Goal: Task Accomplishment & Management: Manage account settings

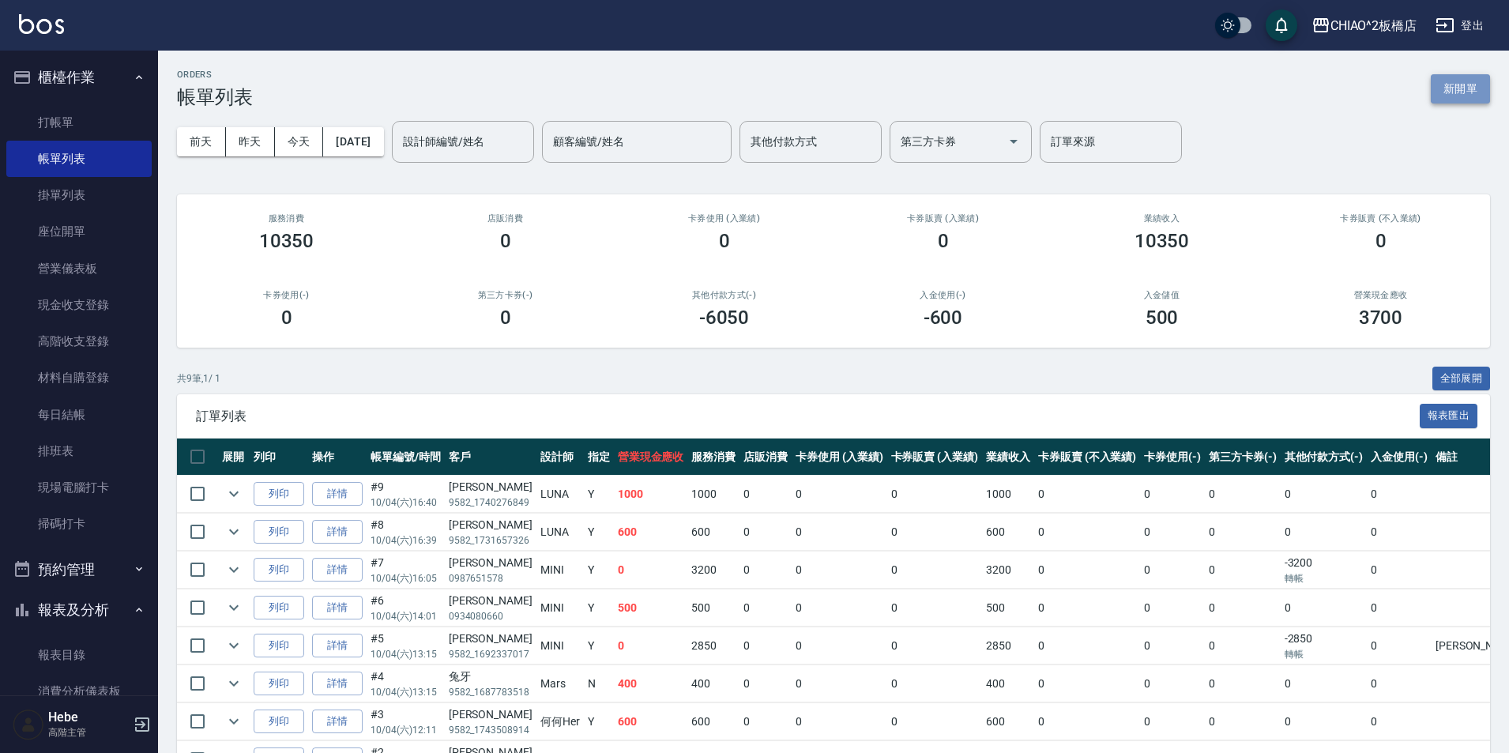
click at [1444, 92] on button "新開單" at bounding box center [1459, 88] width 59 height 29
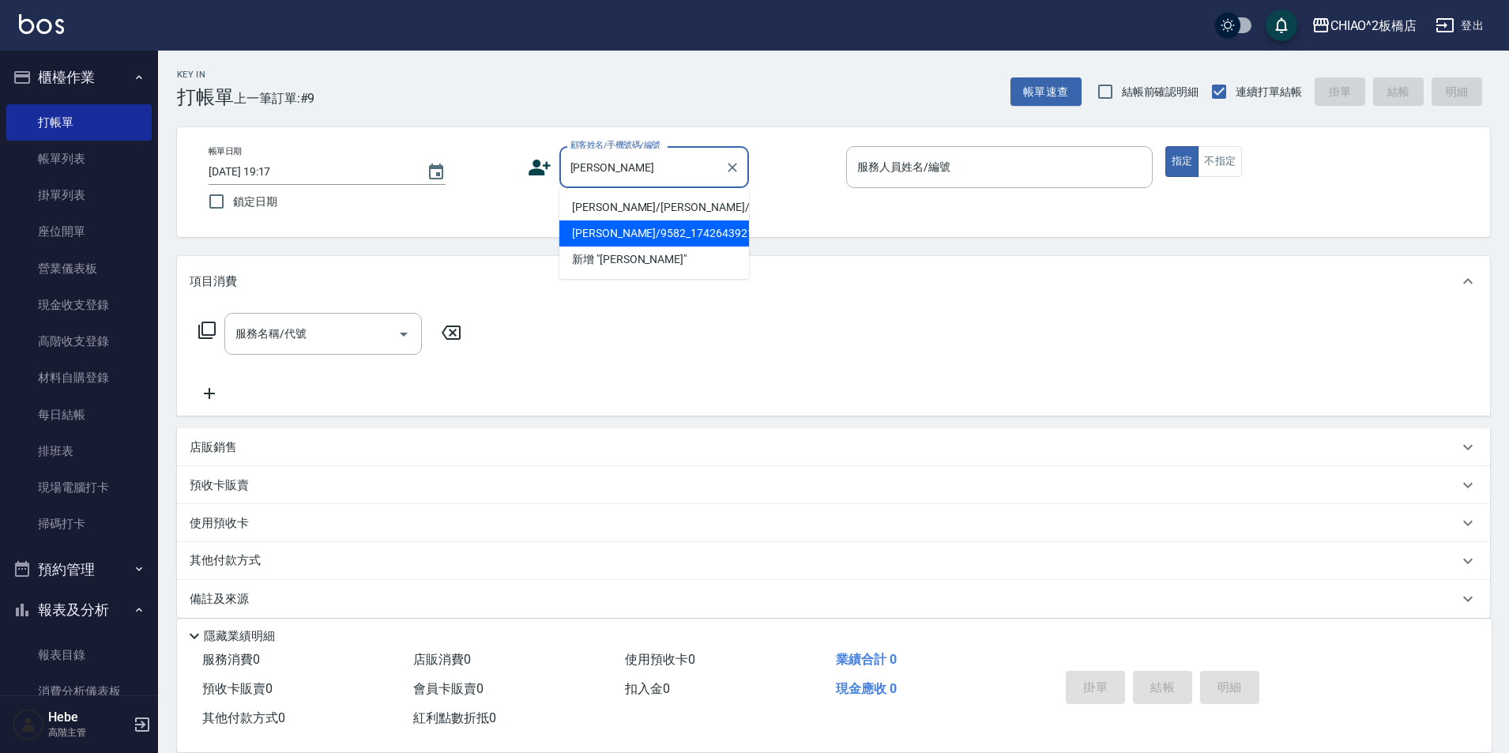
click at [597, 231] on li "[PERSON_NAME]/9582_1742643921/null" at bounding box center [654, 233] width 190 height 26
type input "[PERSON_NAME]/9582_1742643921/null"
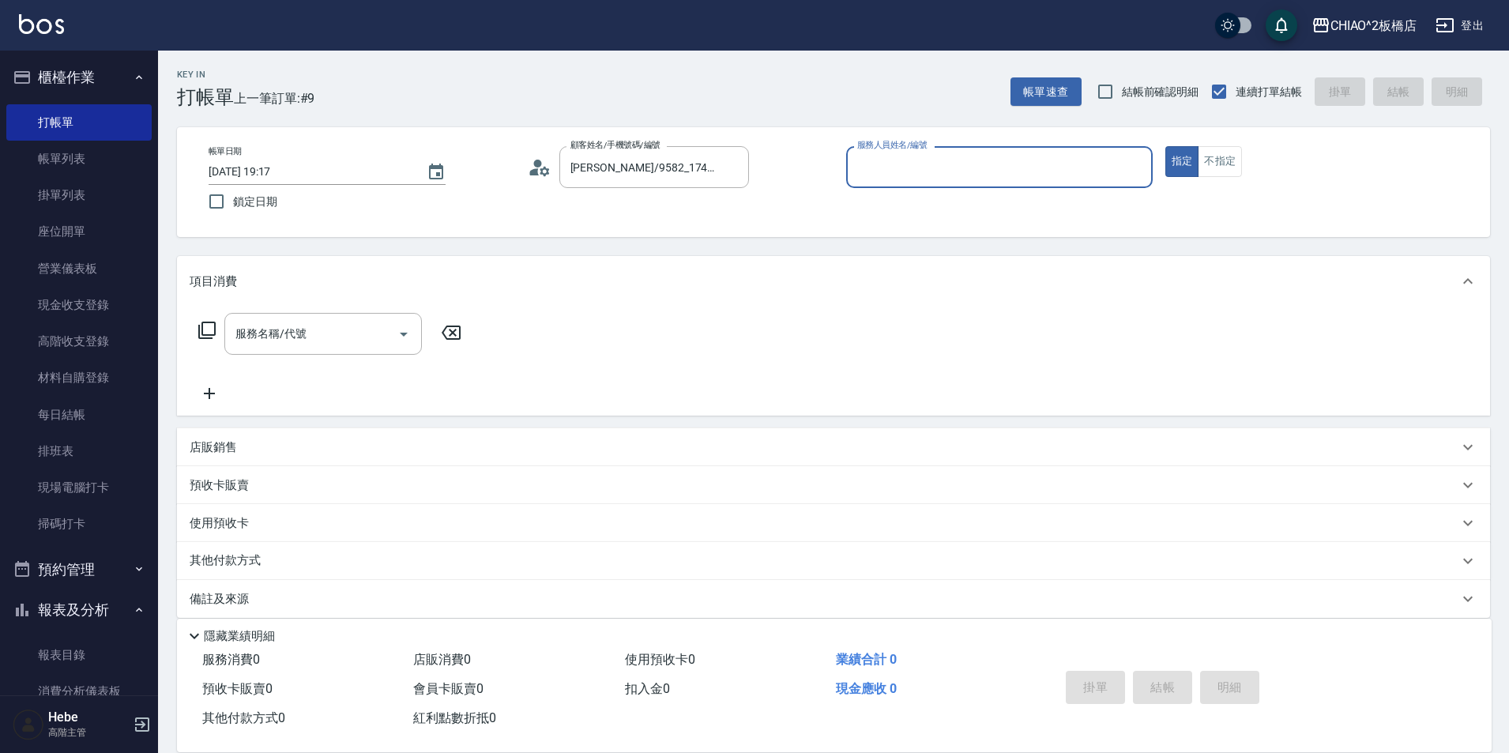
click at [900, 166] on input "服務人員姓名/編號" at bounding box center [999, 167] width 292 height 28
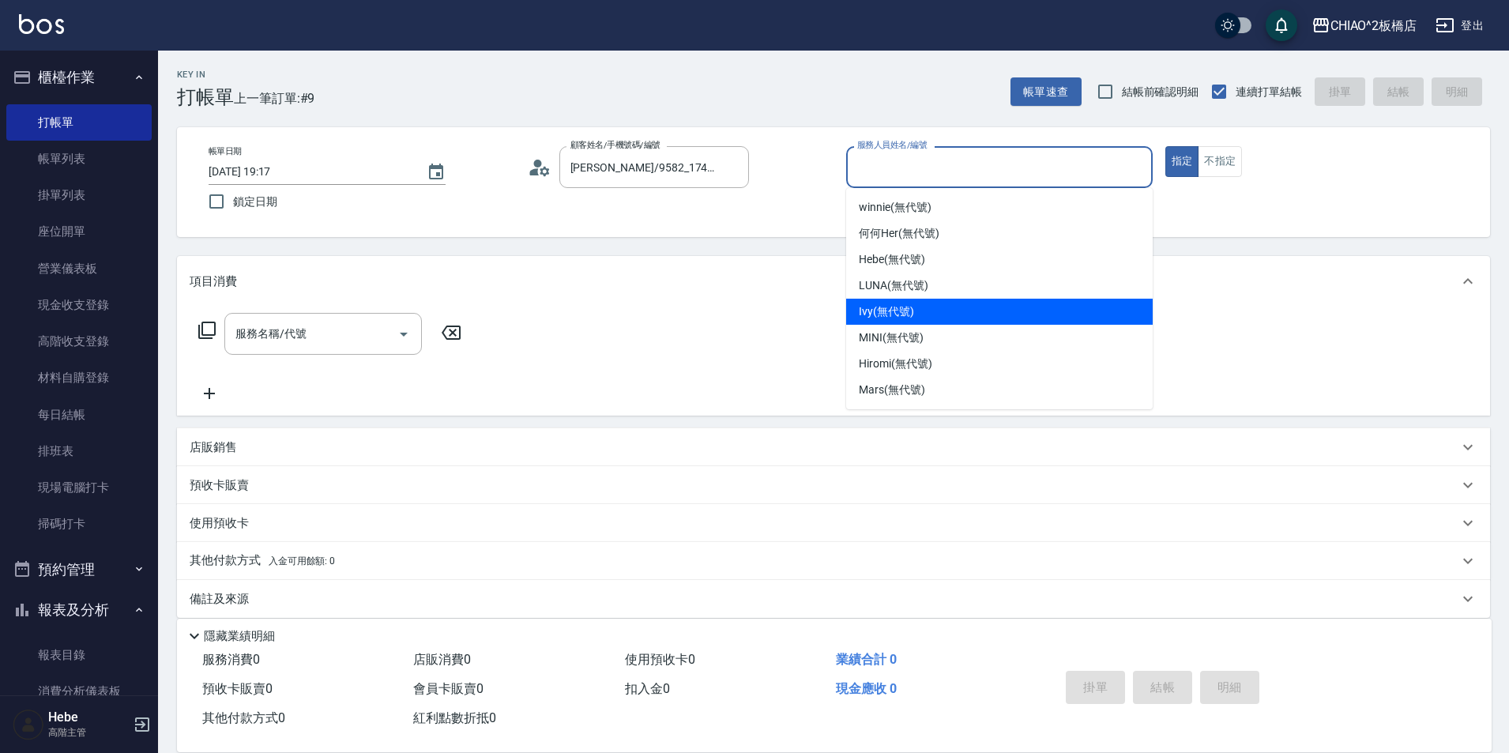
click at [885, 295] on ul "winnie (無代號) 何何Her (無代號) Hebe (無代號) [PERSON_NAME] (無代號) Ivy (無代號) MINI (無代號) Hi…" at bounding box center [999, 298] width 306 height 221
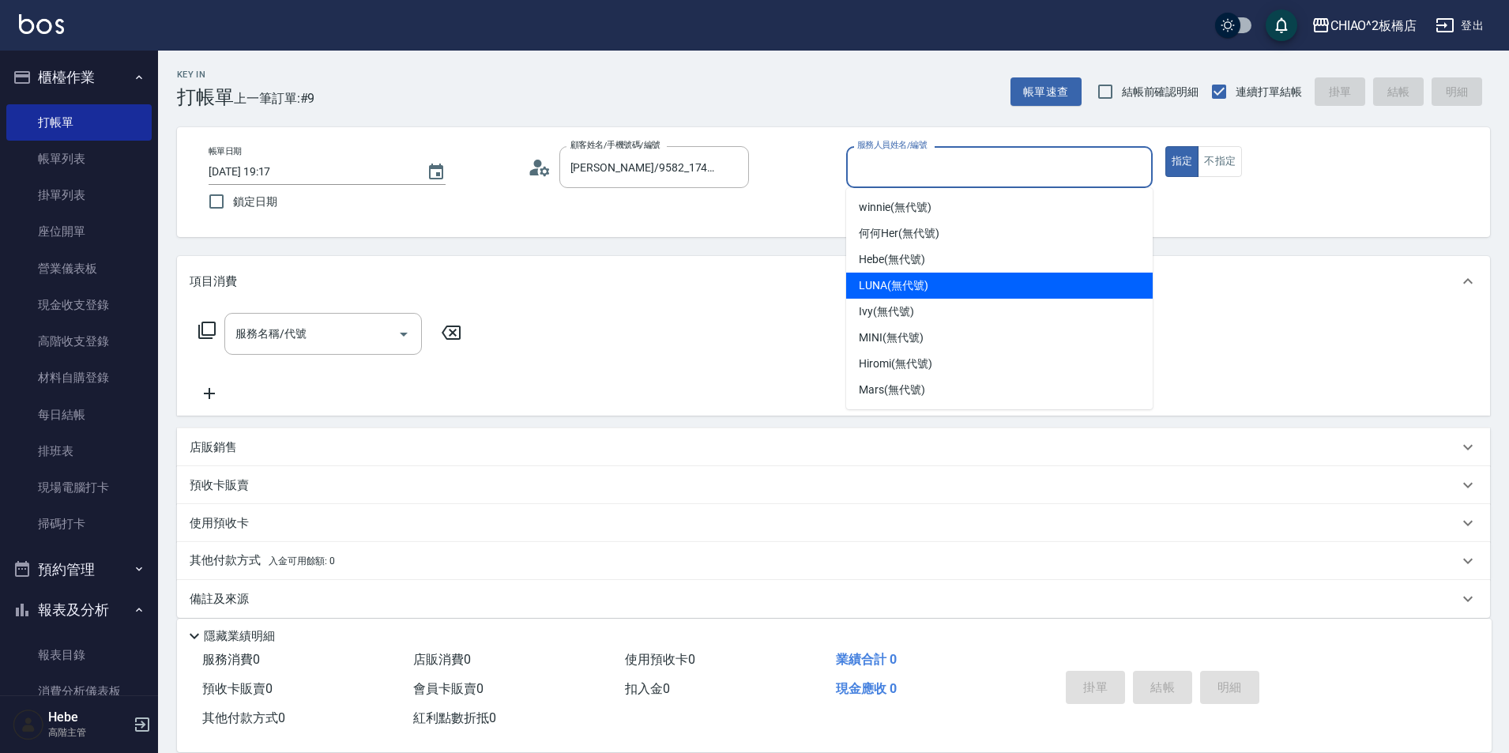
click at [885, 293] on span "LUNA (無代號)" at bounding box center [894, 285] width 70 height 17
type input "LUNA(無代號)"
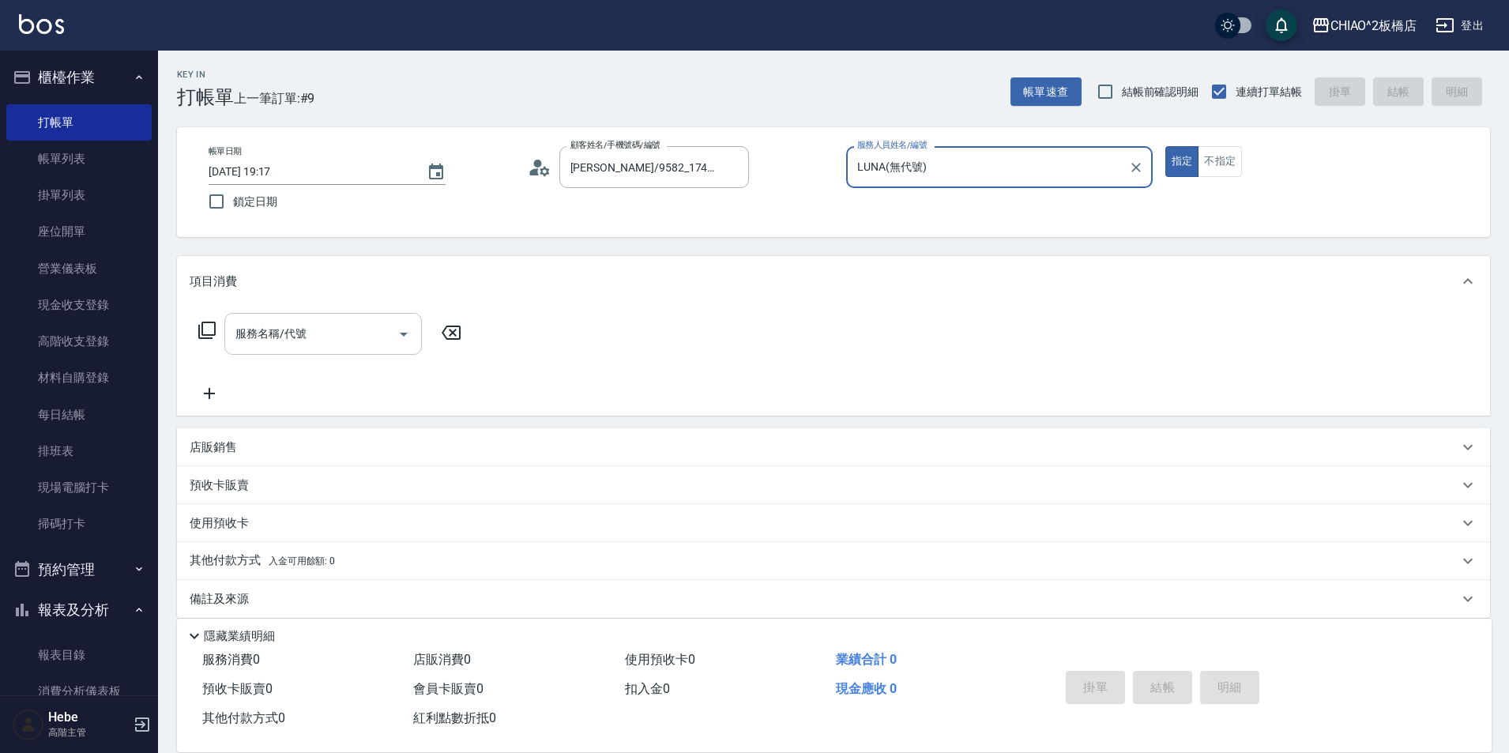
click at [367, 316] on div "服務名稱/代號" at bounding box center [322, 334] width 197 height 42
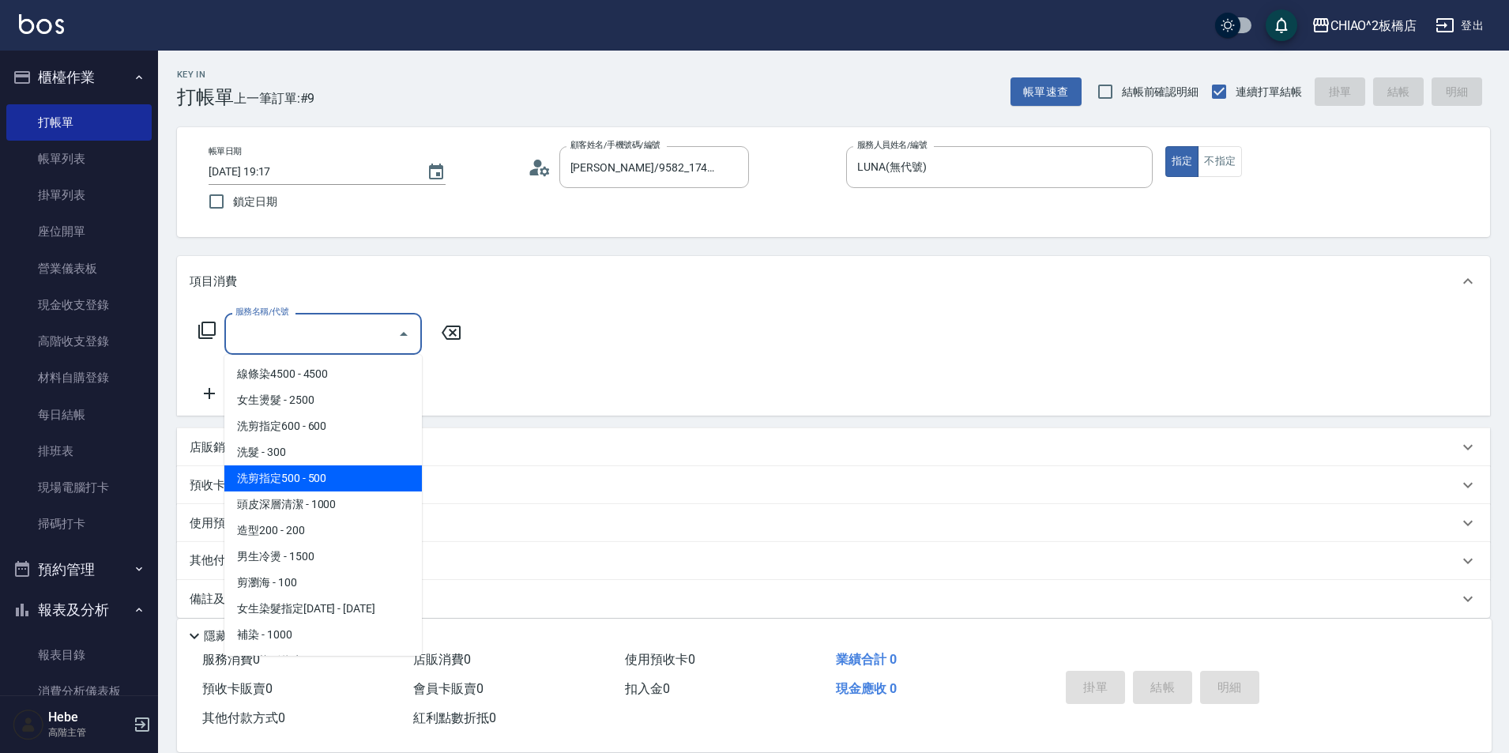
click at [345, 474] on span "洗剪指定500 - 500" at bounding box center [322, 478] width 197 height 26
type input "洗剪指定500(96681)"
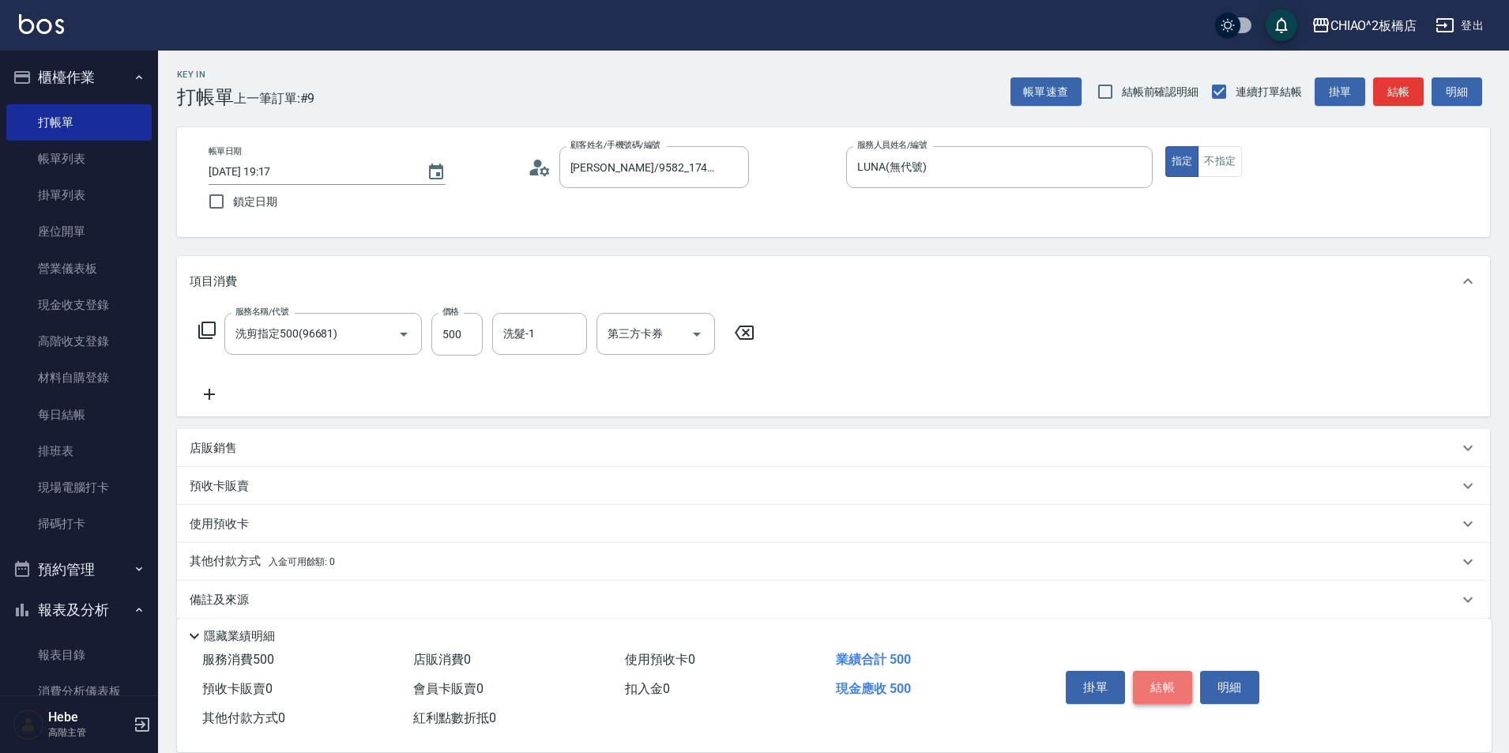
click at [1156, 677] on button "結帳" at bounding box center [1162, 687] width 59 height 33
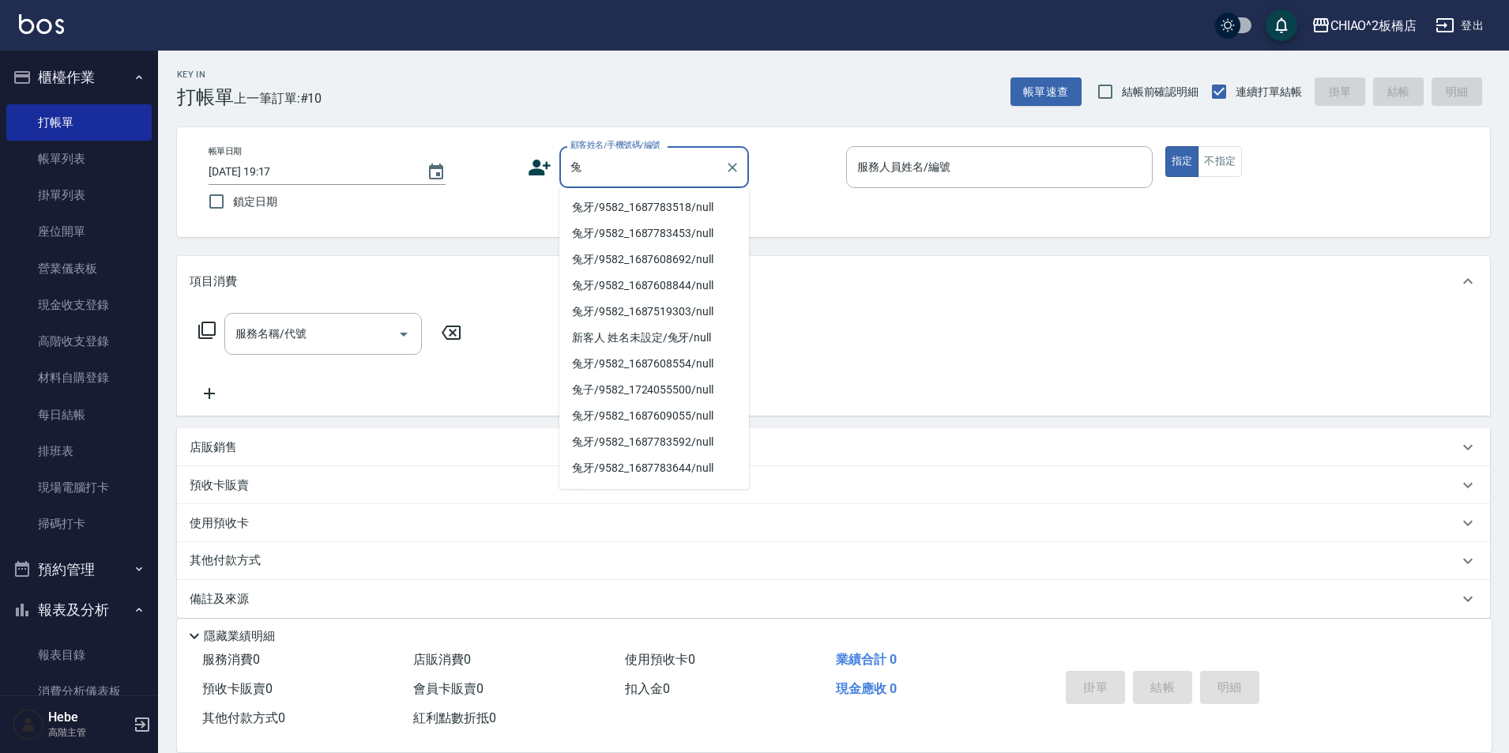
click at [632, 212] on li "兔牙/9582_1687783518/null" at bounding box center [654, 207] width 190 height 26
type input "兔牙/9582_1687783518/null"
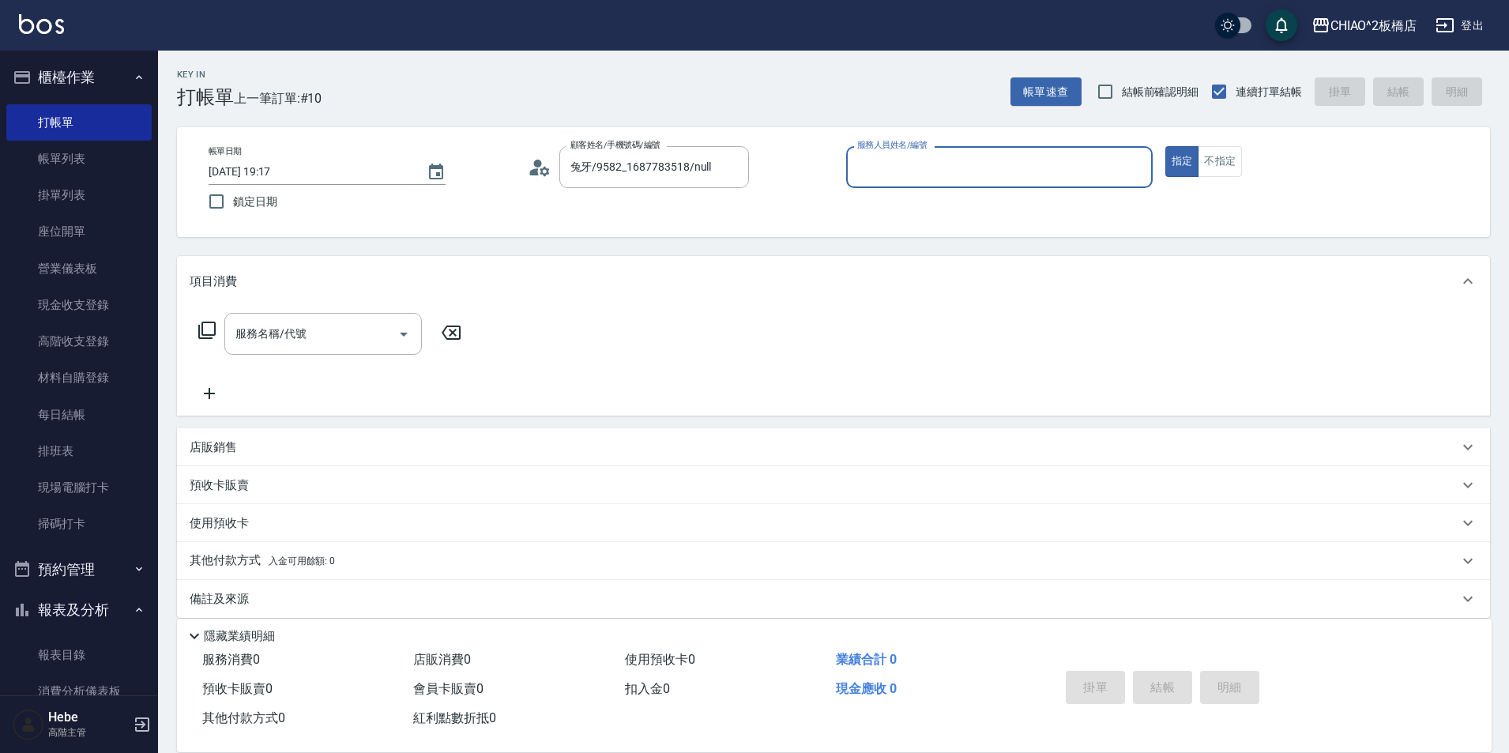
click at [872, 164] on input "服務人員姓名/編號" at bounding box center [999, 167] width 292 height 28
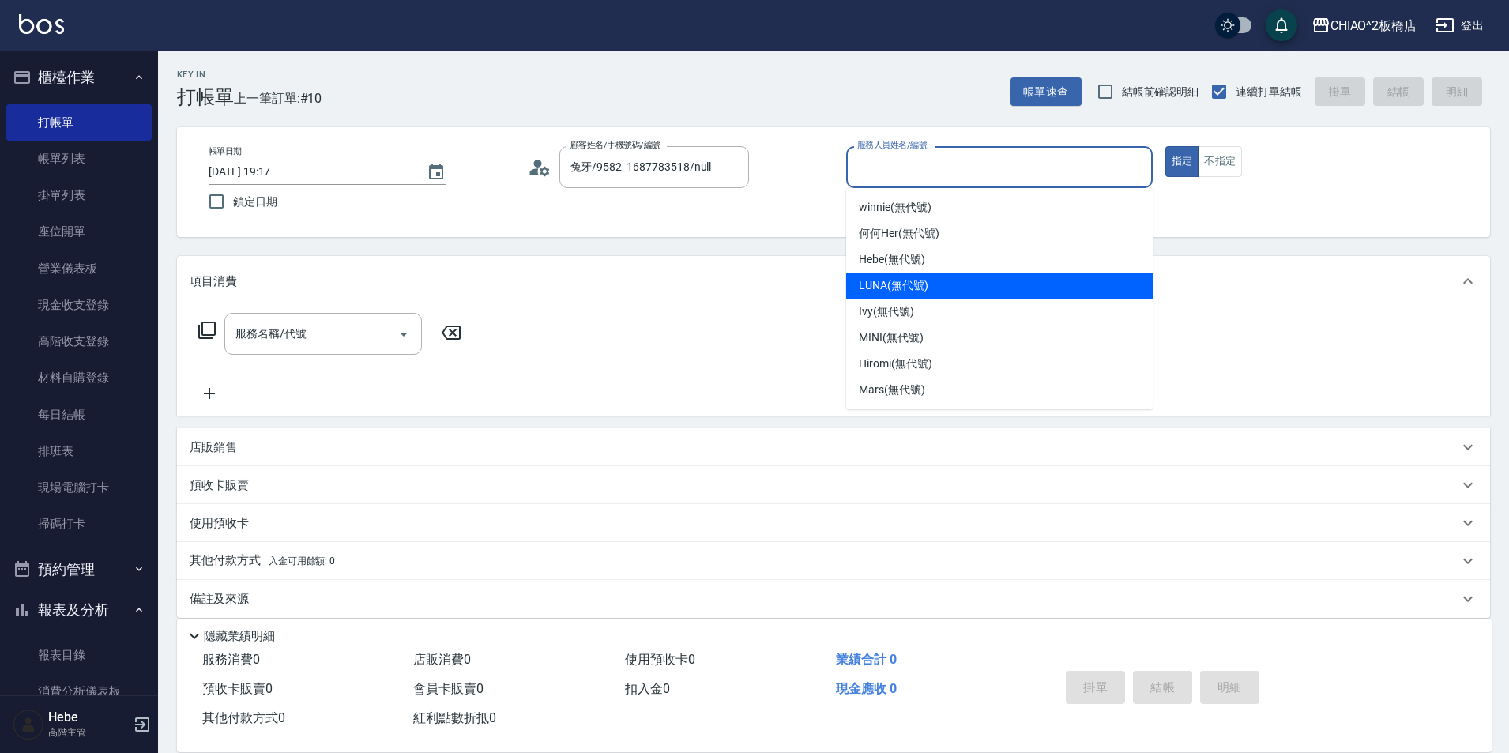
click at [885, 284] on span "LUNA (無代號)" at bounding box center [894, 285] width 70 height 17
type input "LUNA(無代號)"
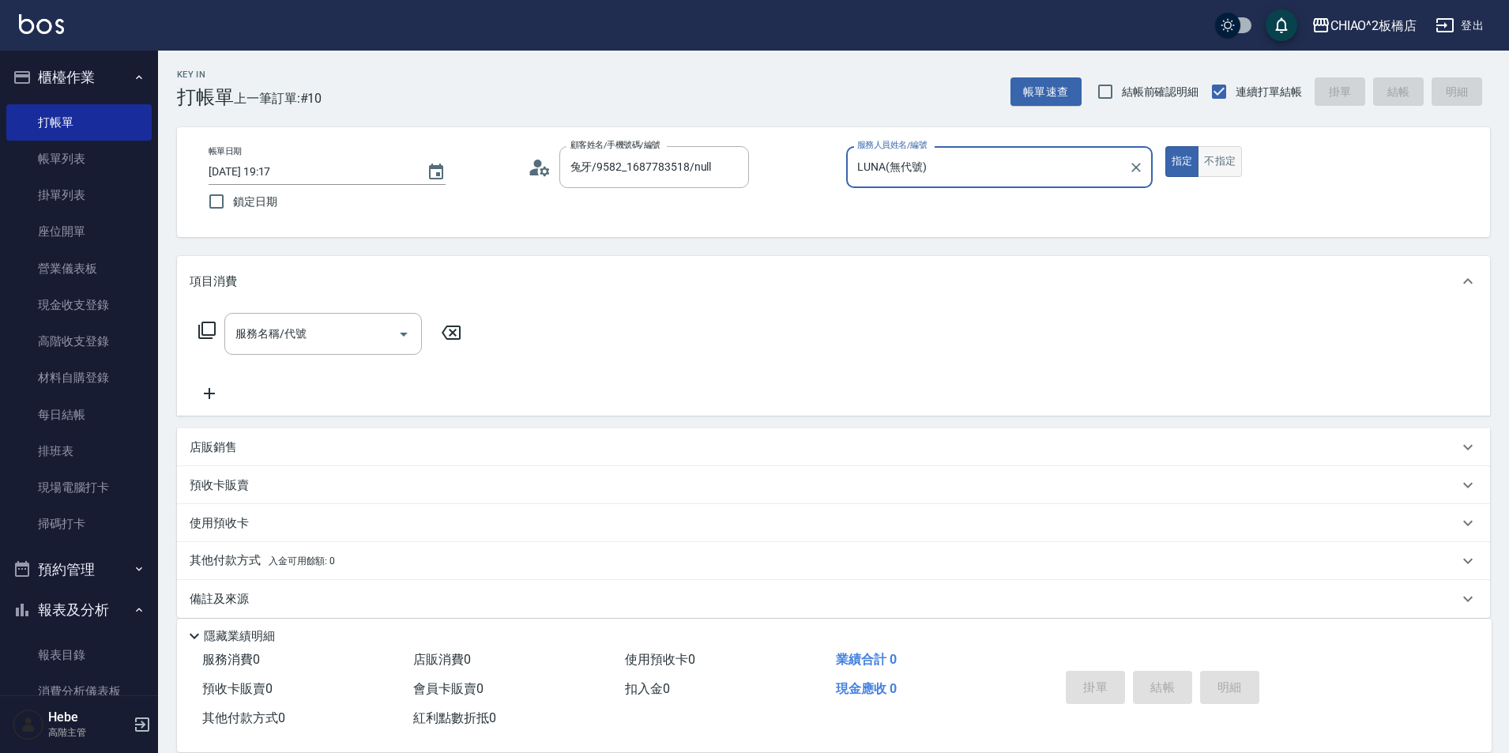
click at [1201, 161] on button "不指定" at bounding box center [1219, 161] width 44 height 31
click at [269, 341] on input "服務名稱/代號" at bounding box center [311, 334] width 160 height 28
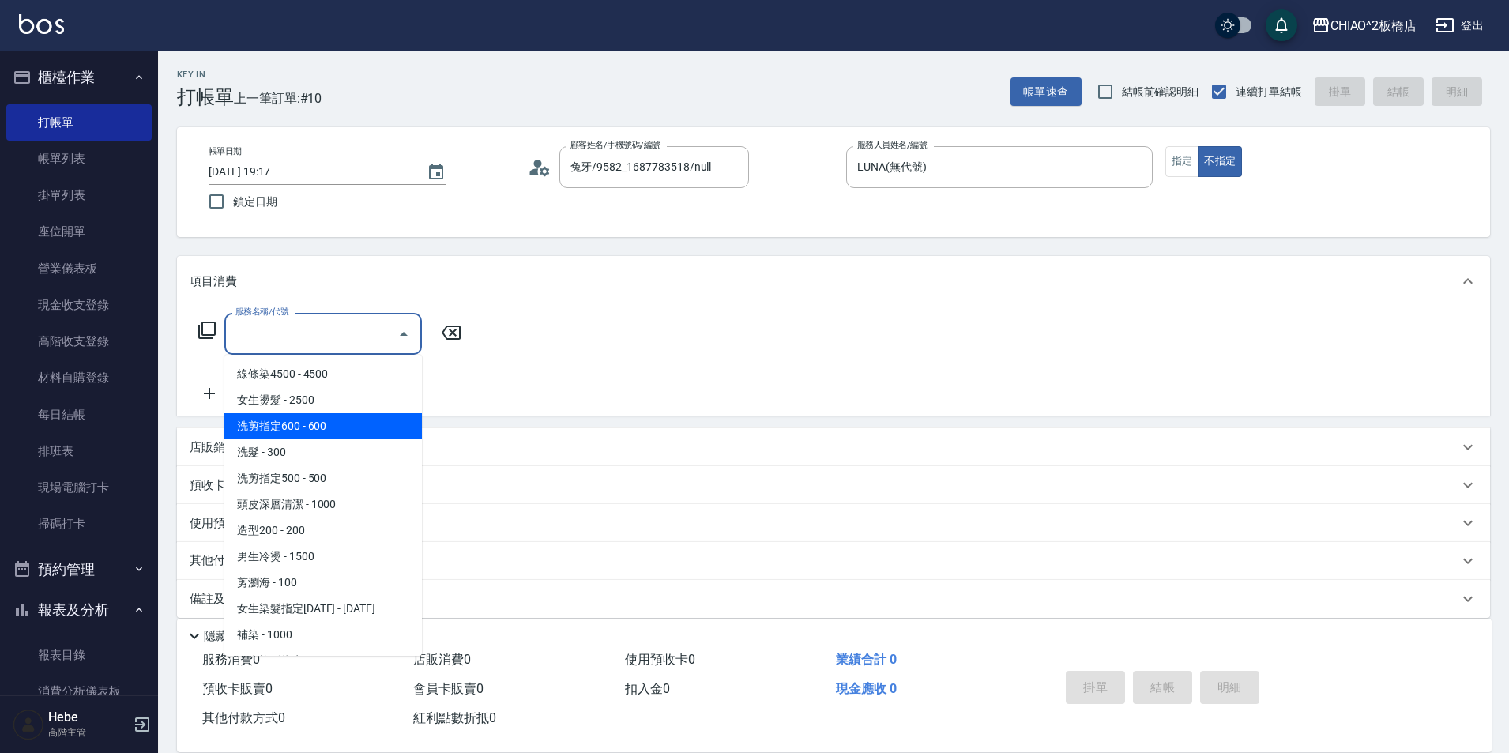
click at [287, 428] on span "洗剪指定600 - 600" at bounding box center [322, 426] width 197 height 26
type input "洗剪指定600(96678)"
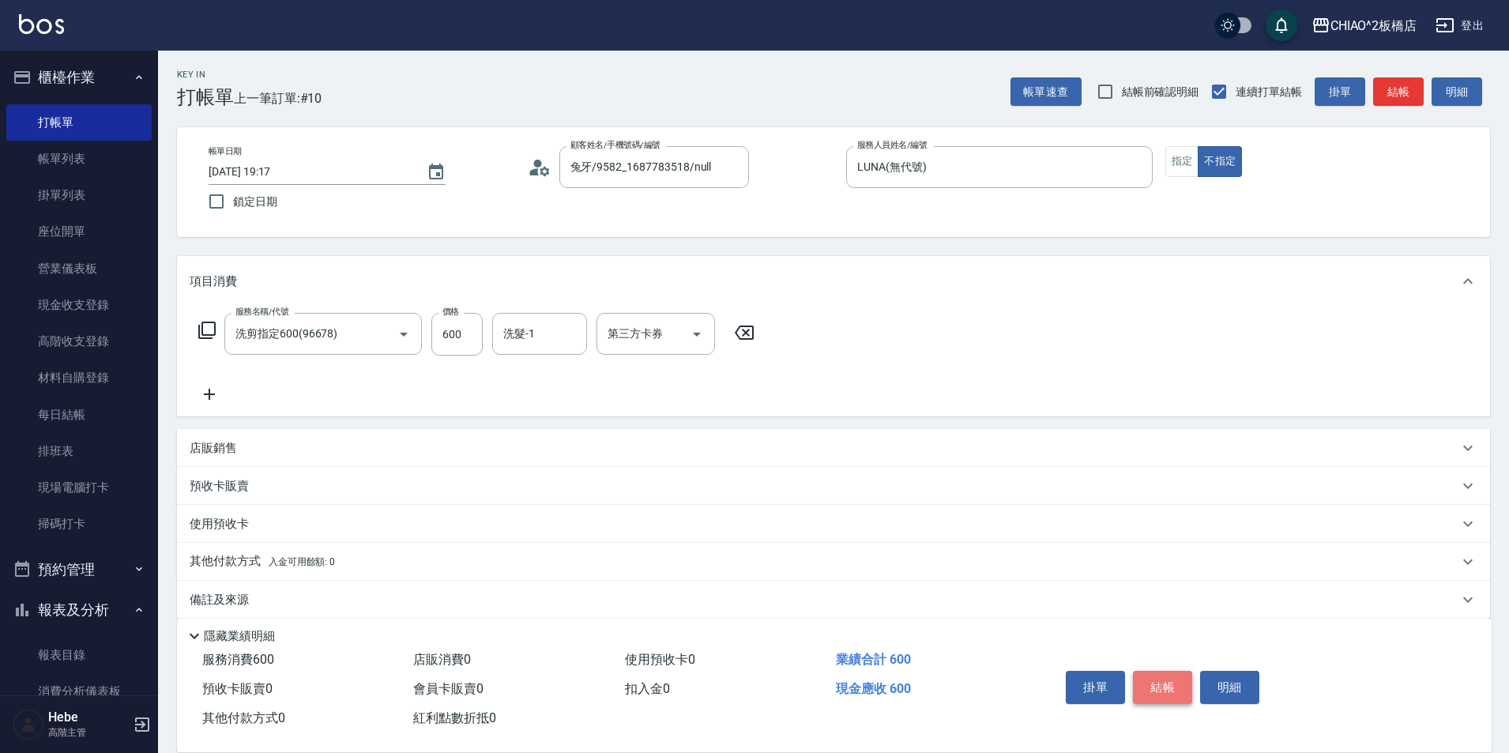
click at [1156, 675] on button "結帳" at bounding box center [1162, 687] width 59 height 33
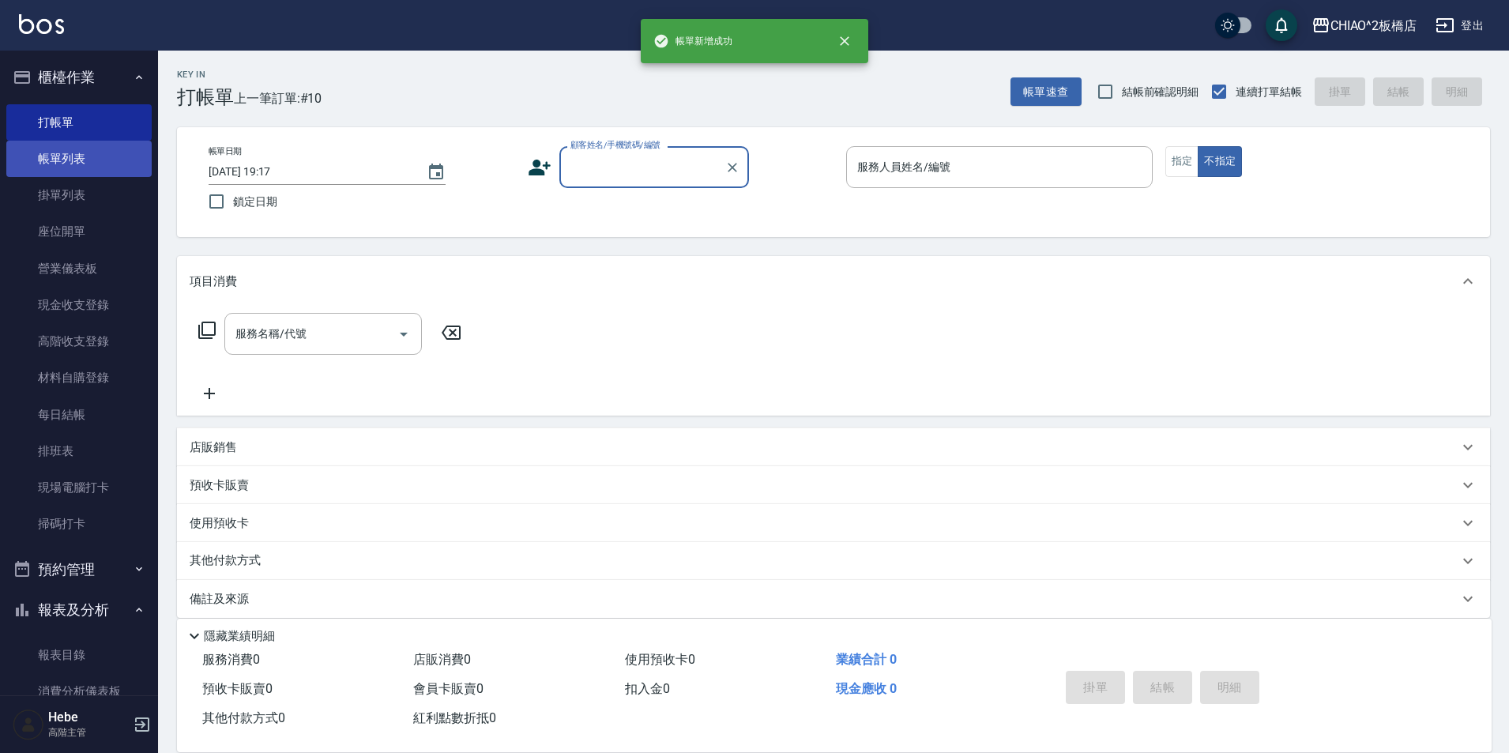
click at [108, 163] on link "帳單列表" at bounding box center [78, 159] width 145 height 36
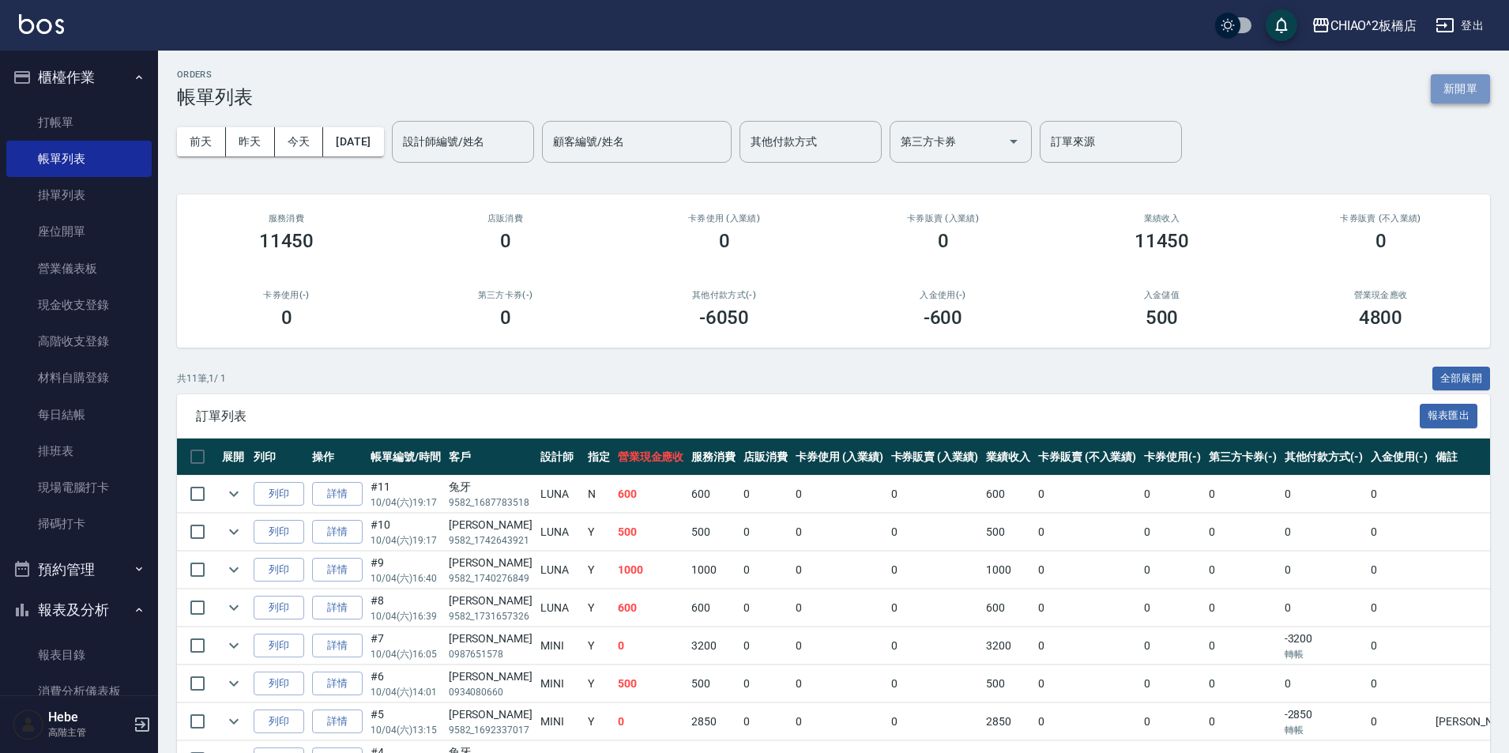
click at [1464, 79] on button "新開單" at bounding box center [1459, 88] width 59 height 29
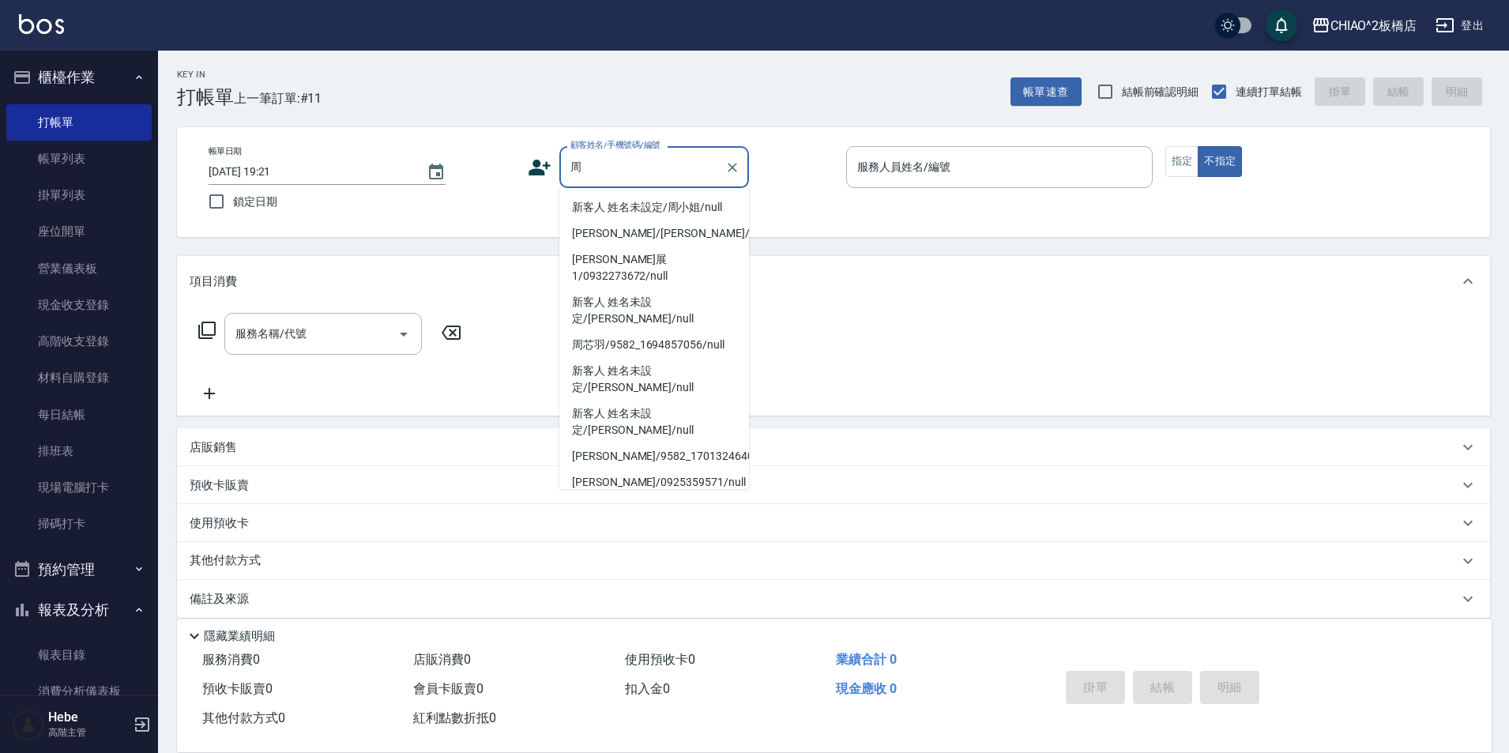
click at [611, 206] on li "新客人 姓名未設定/周小姐/null" at bounding box center [654, 207] width 190 height 26
type input "新客人 姓名未設定/周小姐/null"
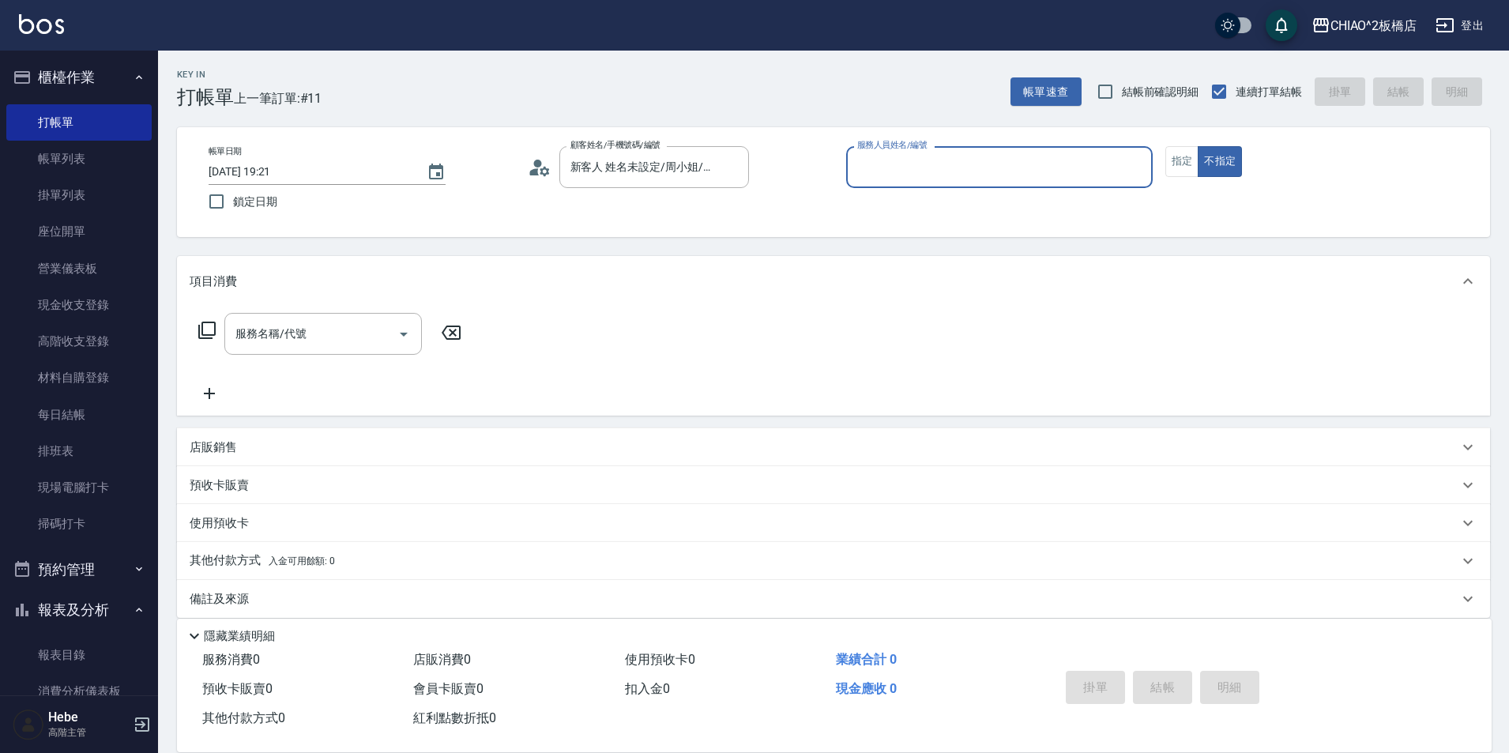
drag, startPoint x: 1069, startPoint y: 160, endPoint x: 1042, endPoint y: 179, distance: 32.9
click at [1068, 159] on input "服務人員姓名/編號" at bounding box center [999, 167] width 292 height 28
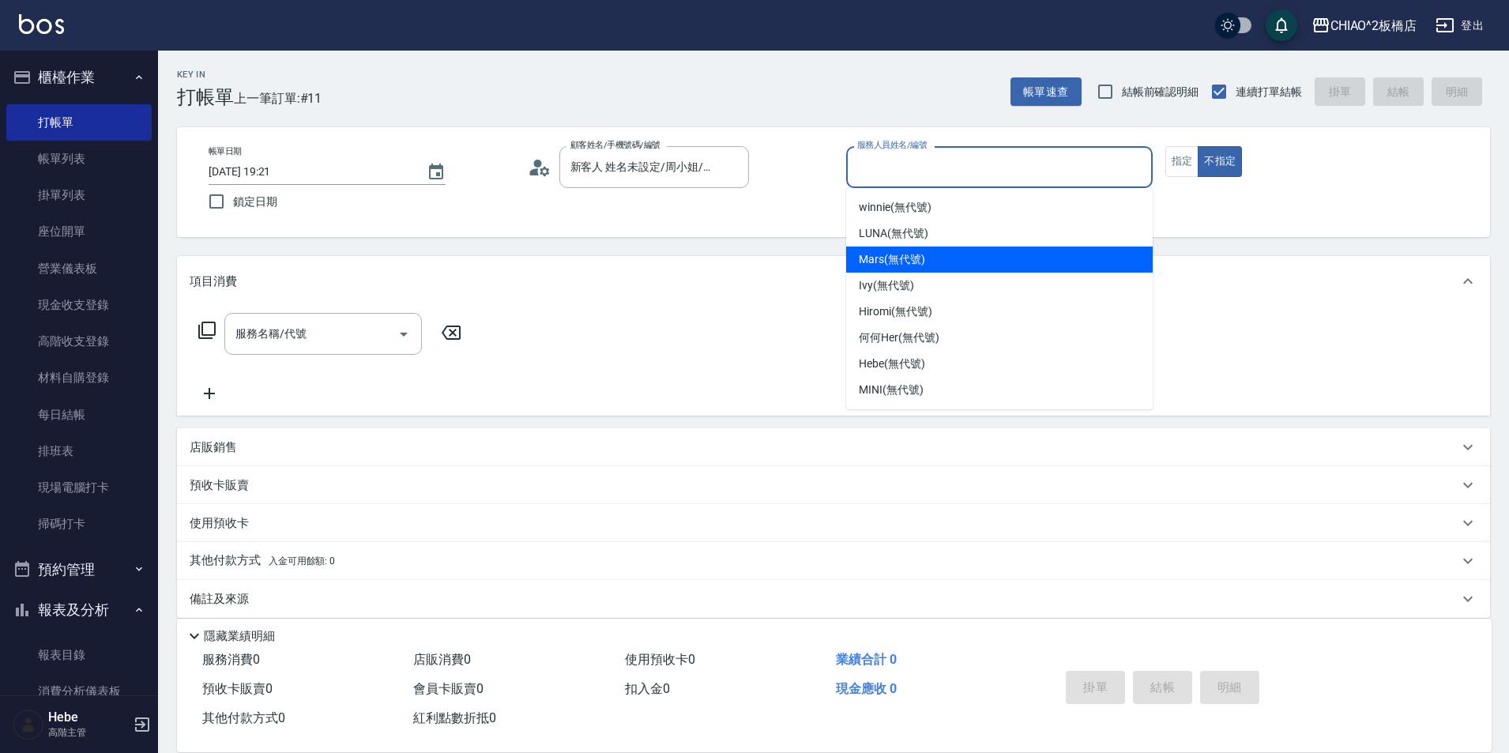
click at [896, 261] on span "Mars (無代號)" at bounding box center [892, 259] width 66 height 17
type input "Mars(無代號)"
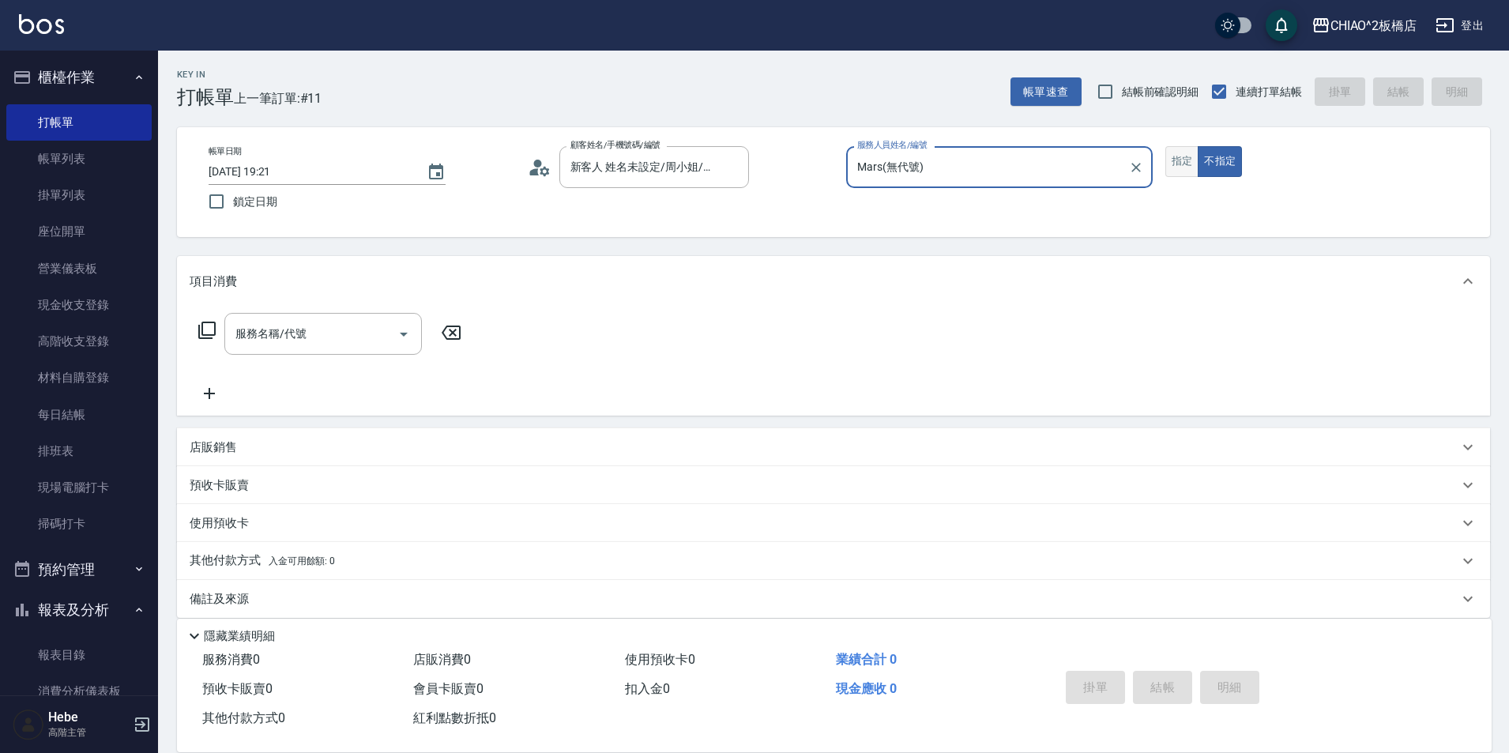
click at [1171, 162] on button "指定" at bounding box center [1182, 161] width 34 height 31
click at [289, 348] on div "服務名稱/代號" at bounding box center [322, 334] width 197 height 42
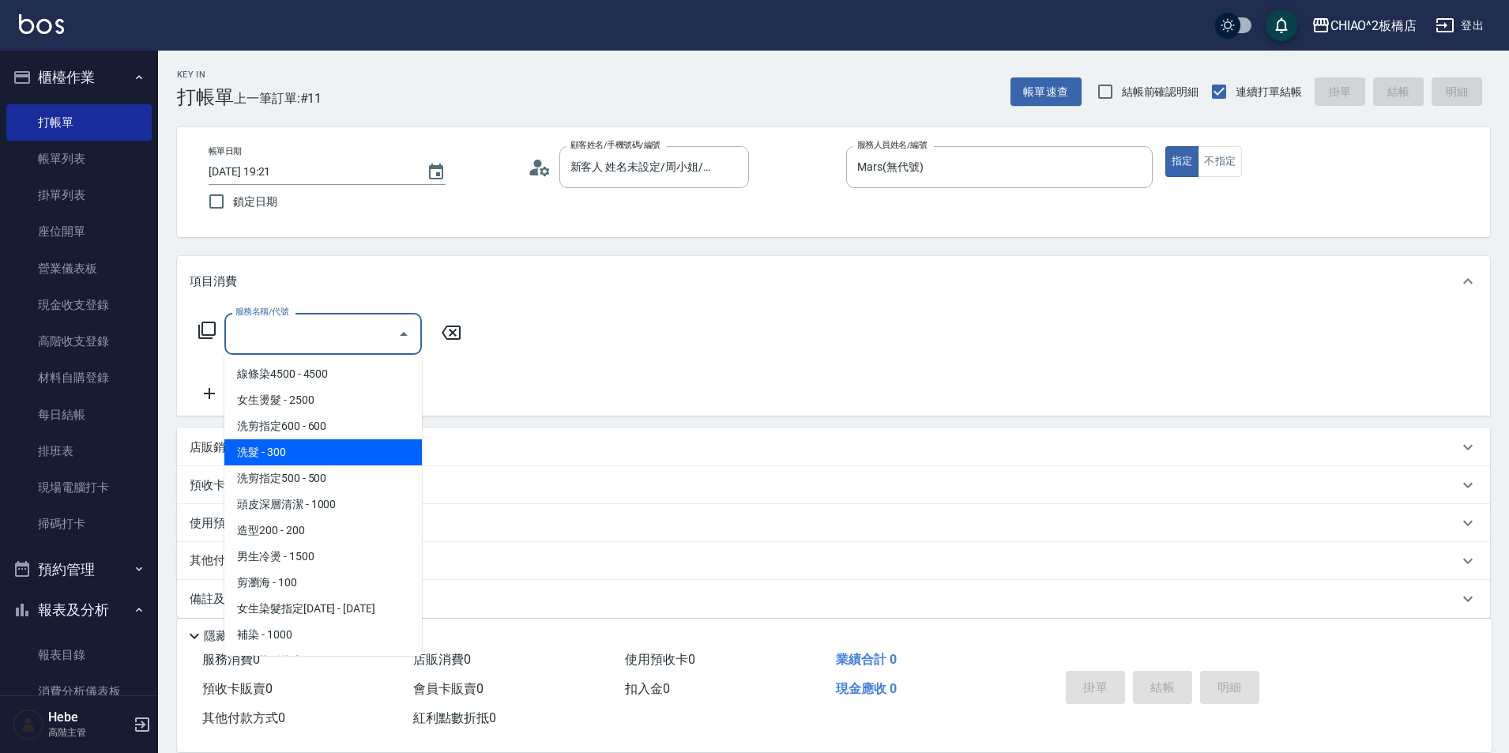
click at [276, 444] on span "洗髮 - 300" at bounding box center [322, 452] width 197 height 26
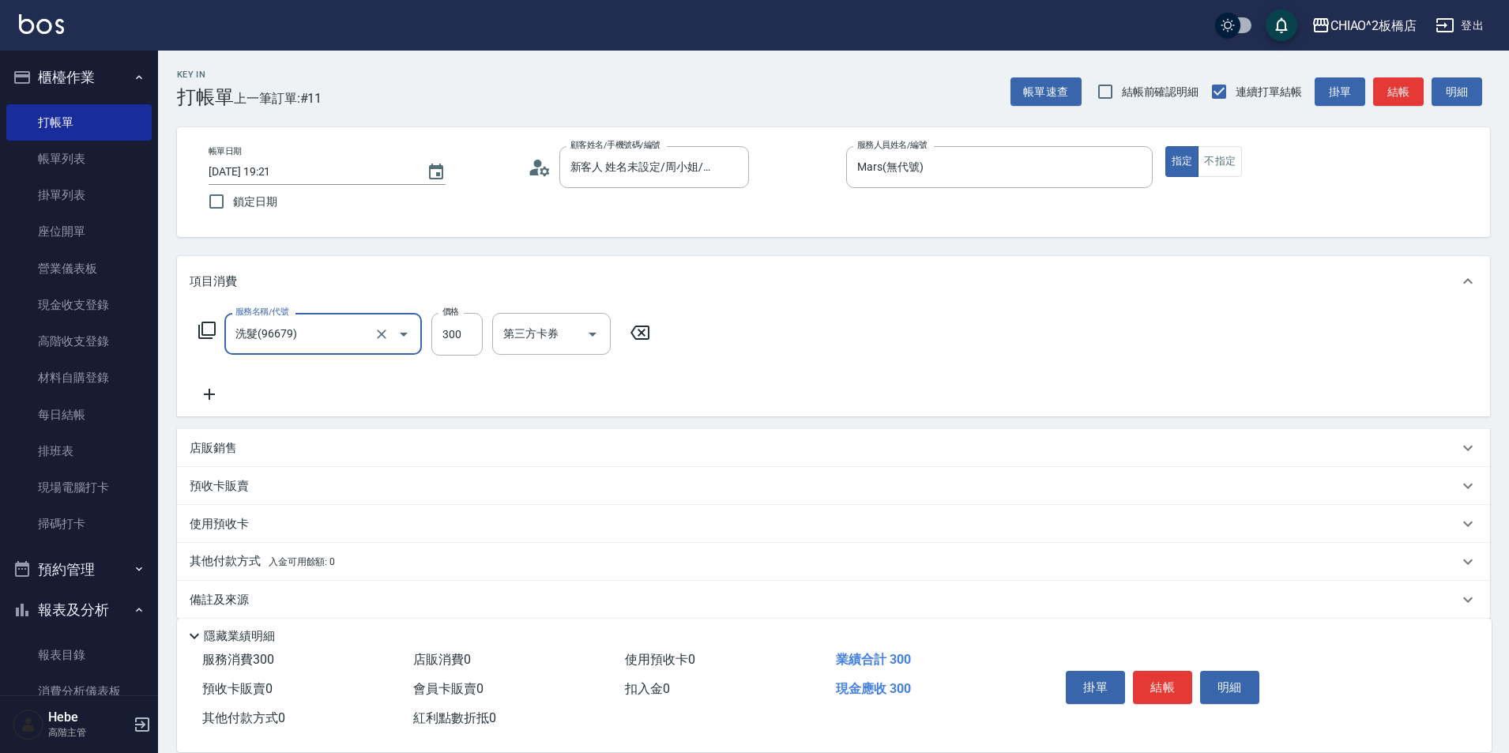
type input "洗髮(96679)"
click at [215, 394] on icon at bounding box center [209, 394] width 11 height 11
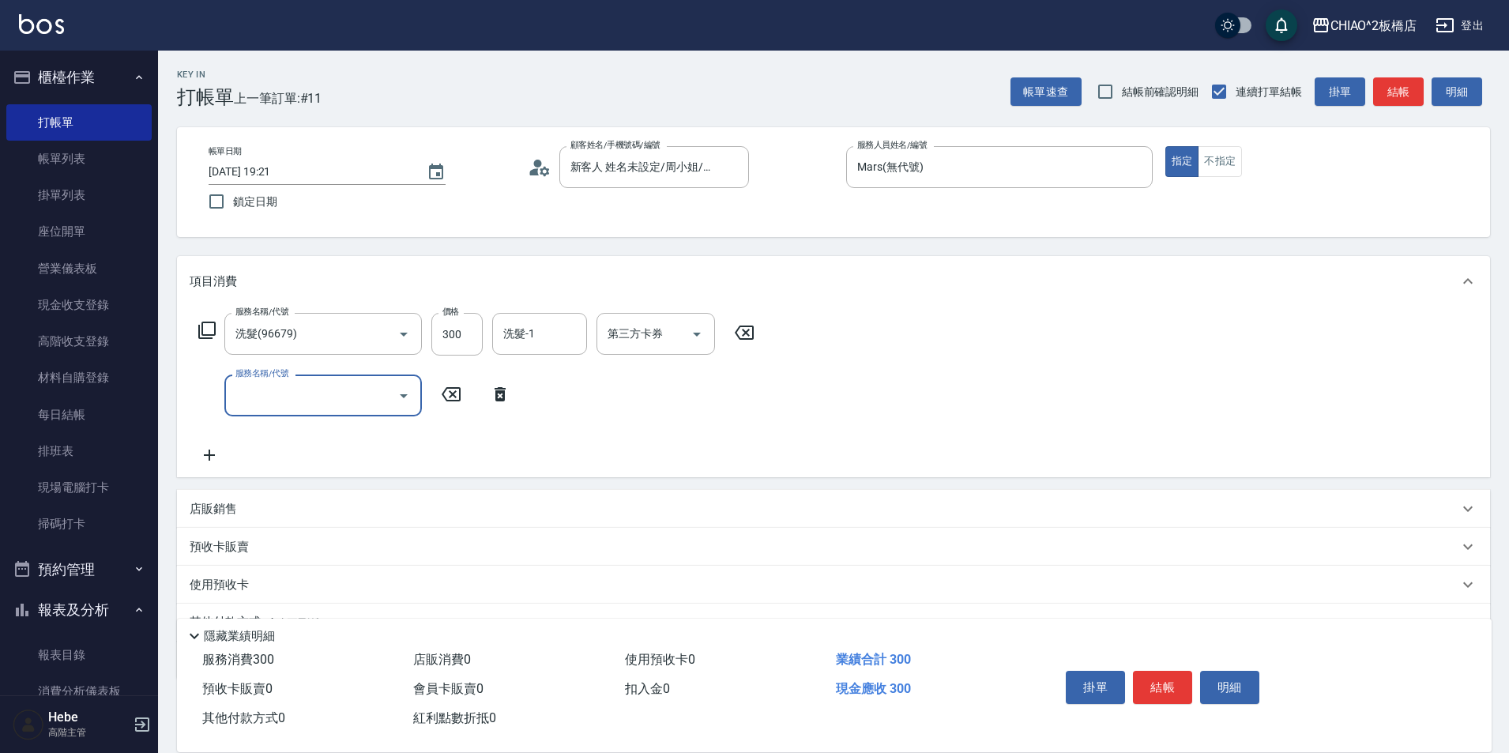
click at [243, 392] on div "服務名稱/代號 服務名稱/代號" at bounding box center [322, 395] width 197 height 42
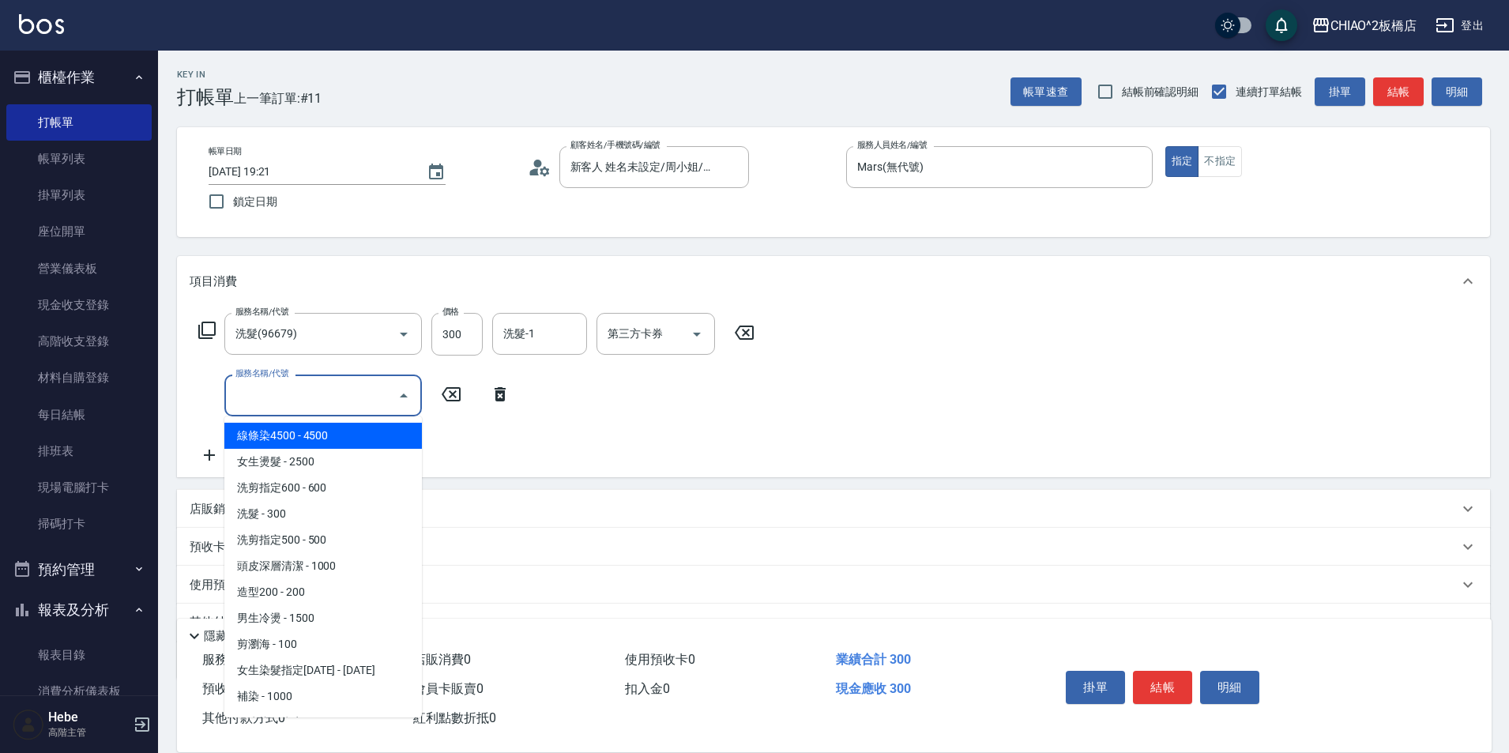
click at [250, 404] on input "服務名稱/代號" at bounding box center [311, 396] width 160 height 28
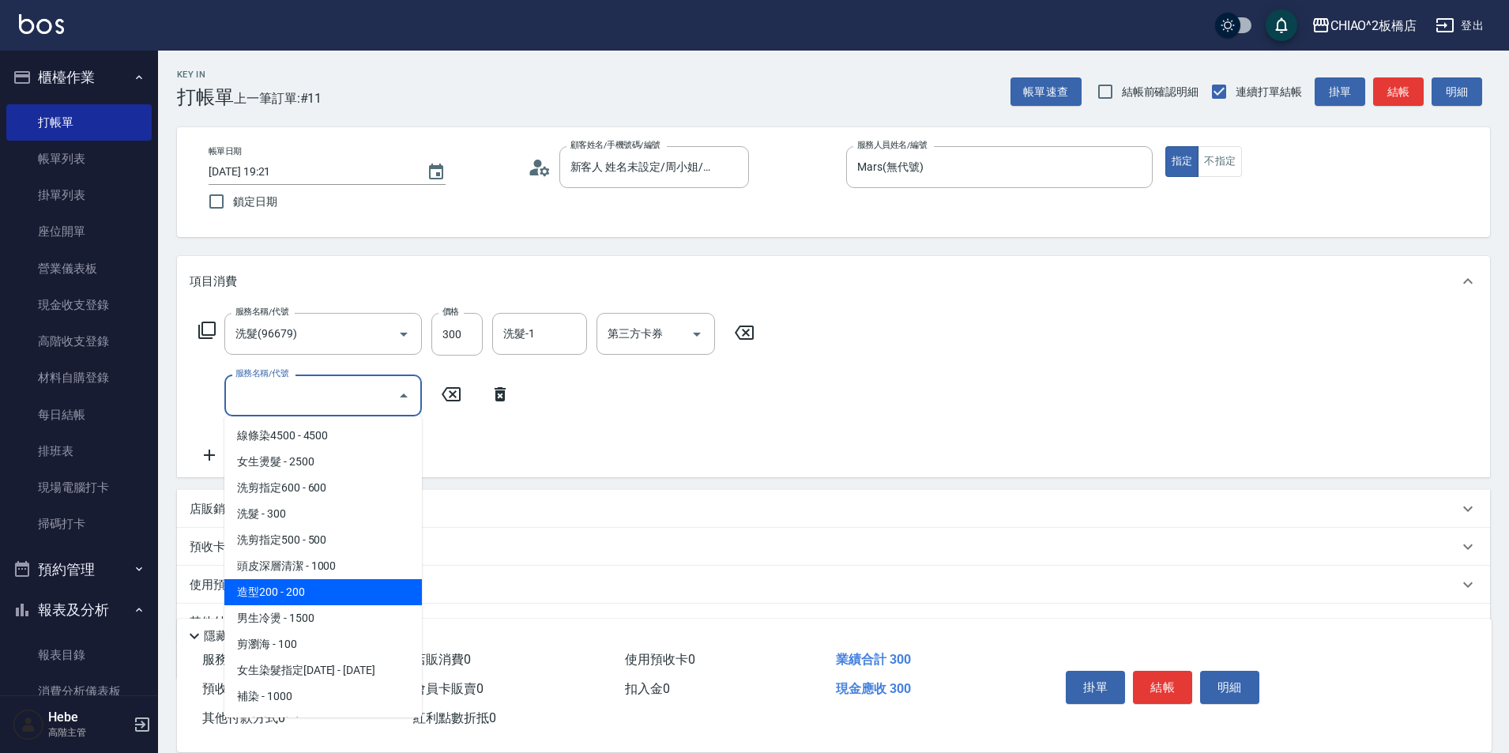
click at [318, 592] on span "造型200 - 200" at bounding box center [322, 592] width 197 height 26
type input "造型200(96686)"
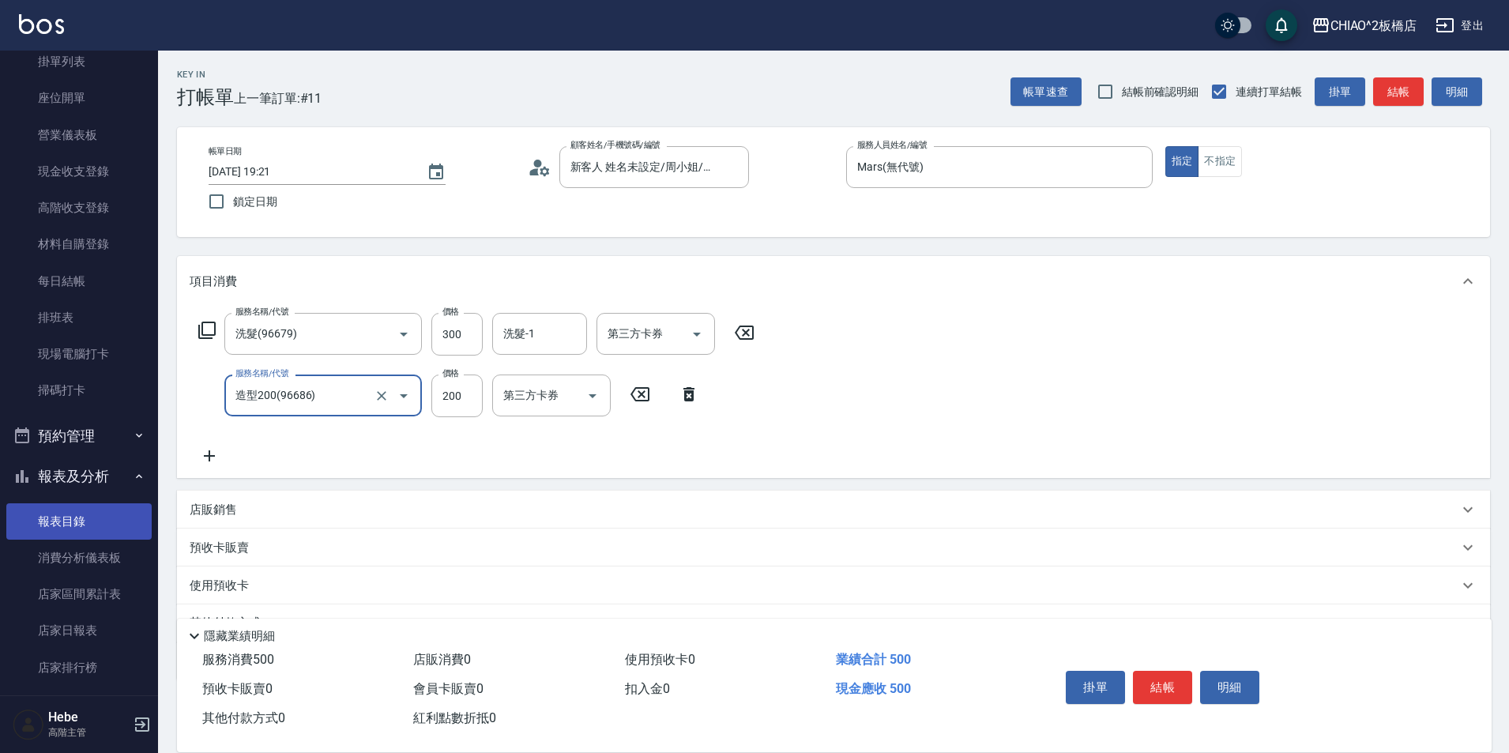
scroll to position [237, 0]
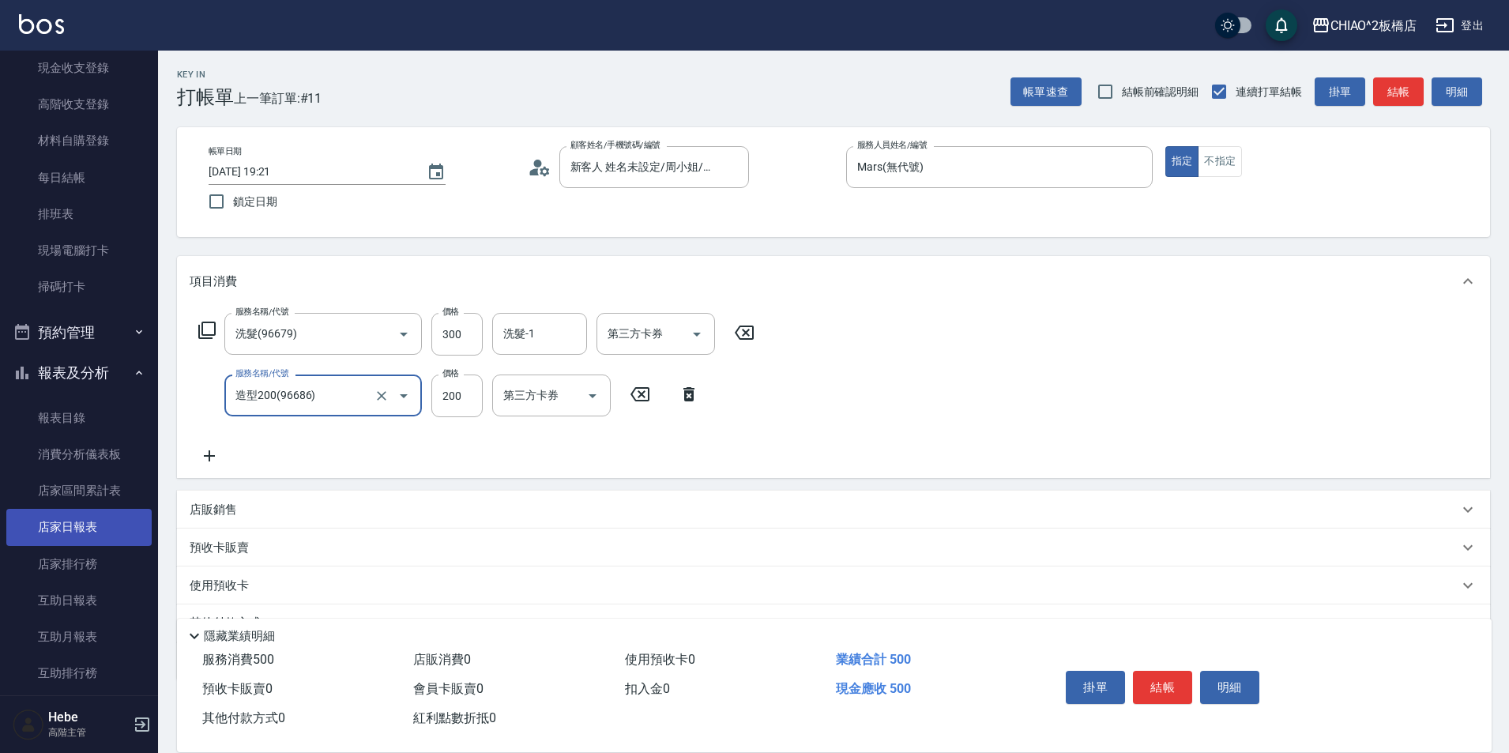
click at [93, 524] on link "店家日報表" at bounding box center [78, 527] width 145 height 36
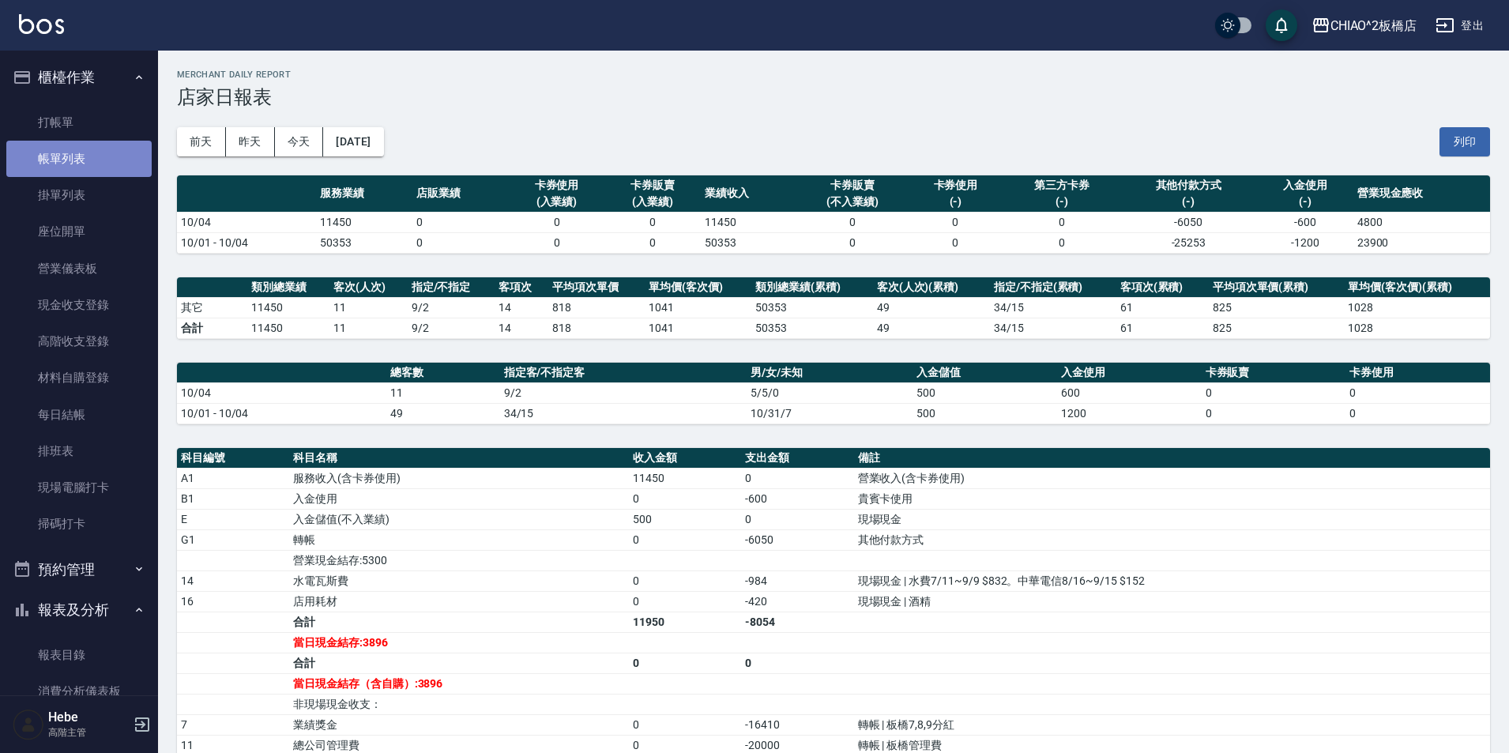
click at [121, 159] on link "帳單列表" at bounding box center [78, 159] width 145 height 36
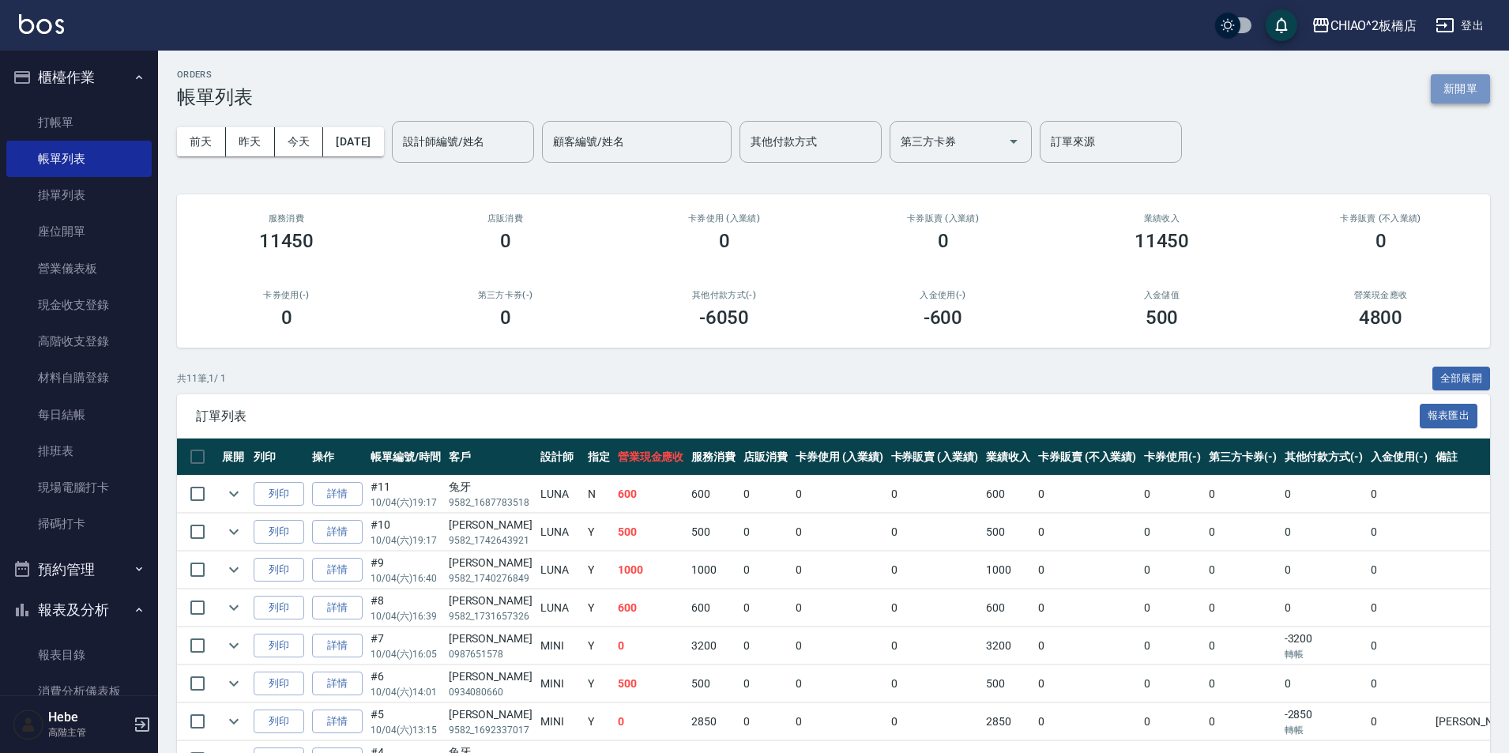
click at [1453, 82] on button "新開單" at bounding box center [1459, 88] width 59 height 29
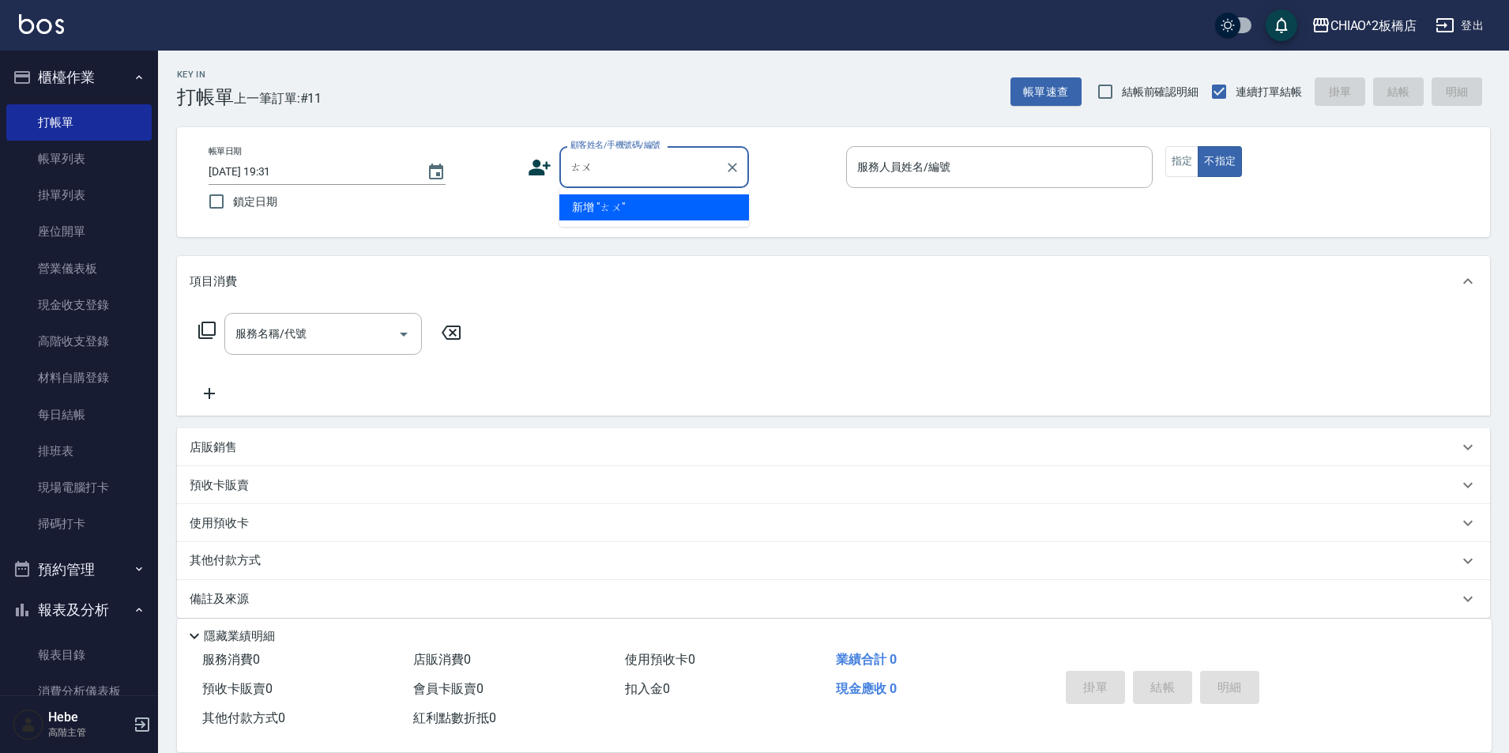
type input "兔"
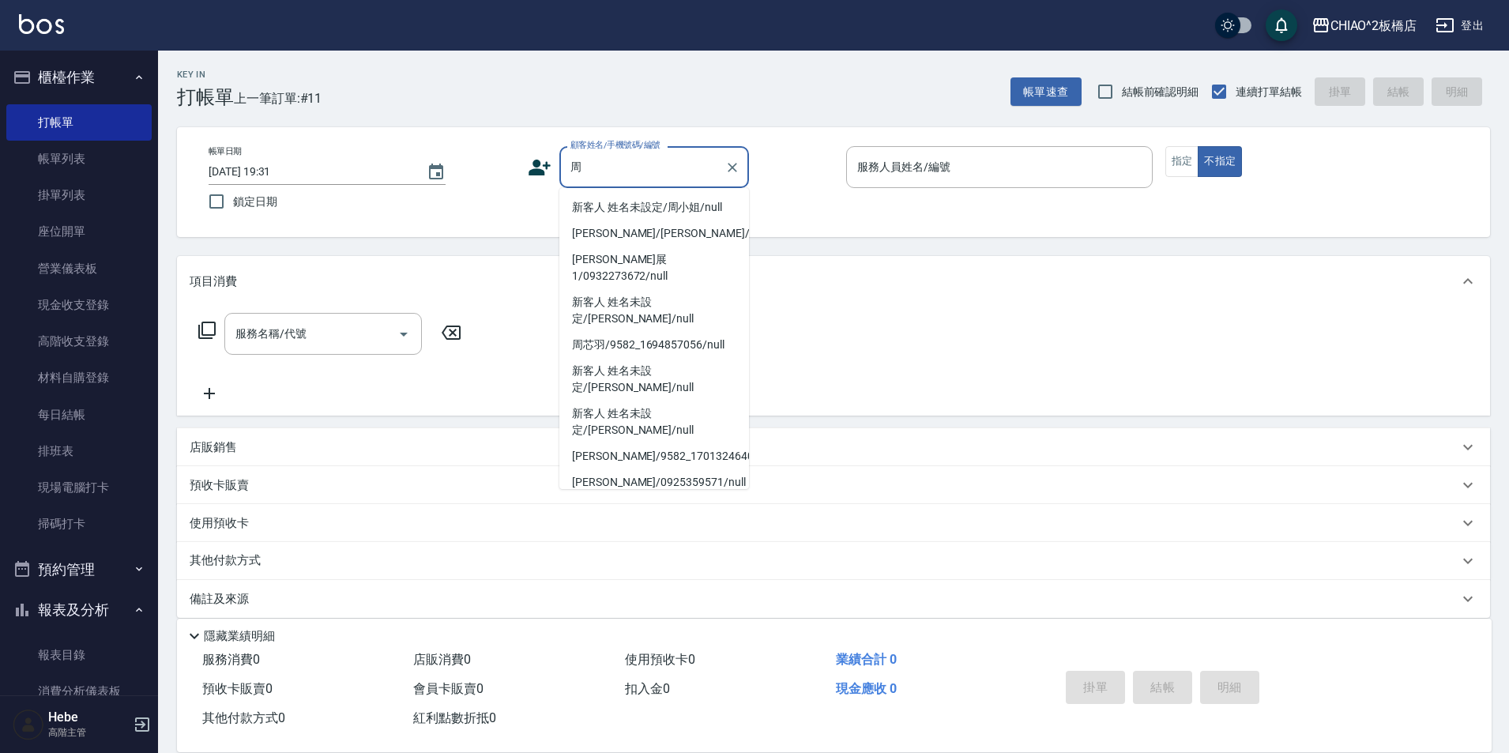
click at [589, 201] on li "新客人 姓名未設定/周小姐/null" at bounding box center [654, 207] width 190 height 26
type input "新客人 姓名未設定/周小姐/null"
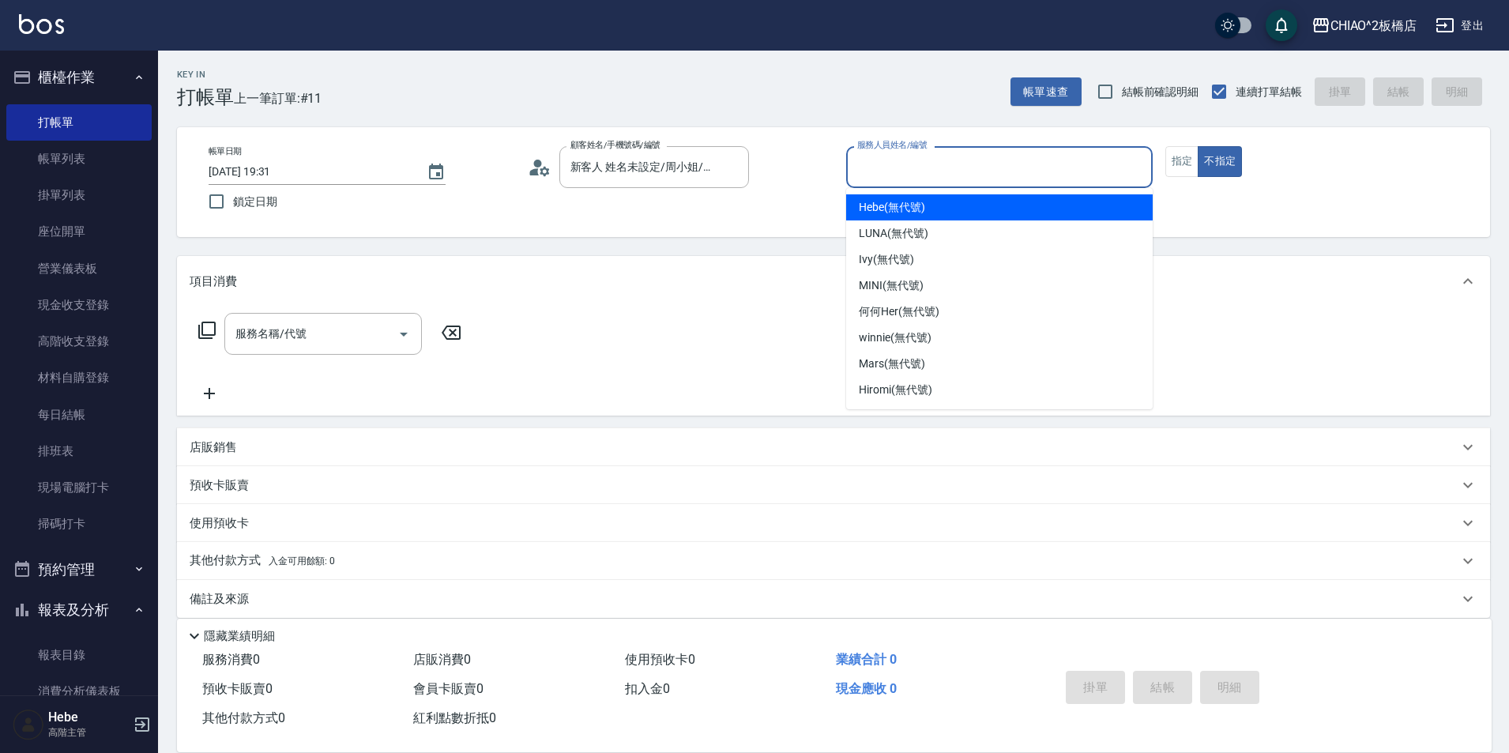
click at [962, 171] on input "服務人員姓名/編號" at bounding box center [999, 167] width 292 height 28
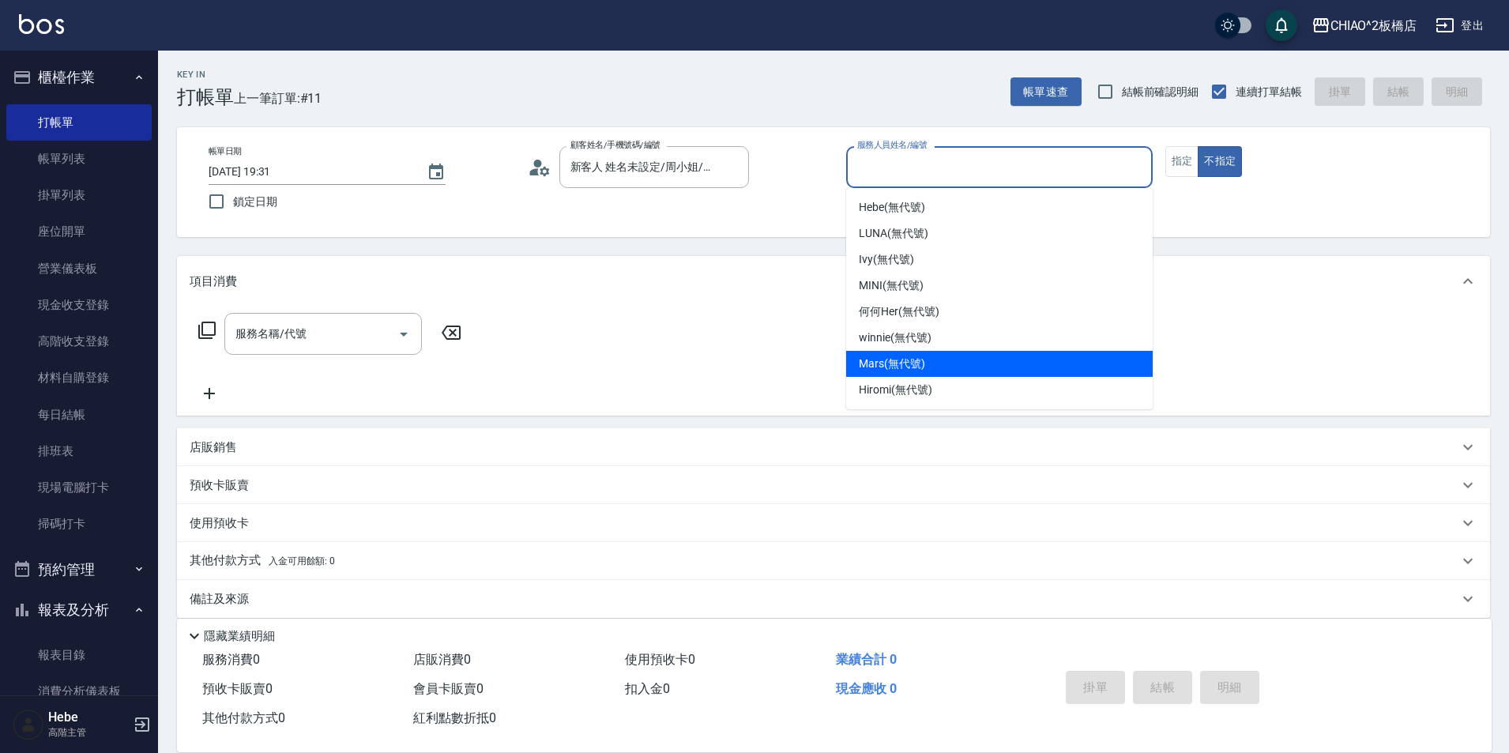
click at [906, 366] on span "Mars (無代號)" at bounding box center [892, 363] width 66 height 17
type input "Mars(無代號)"
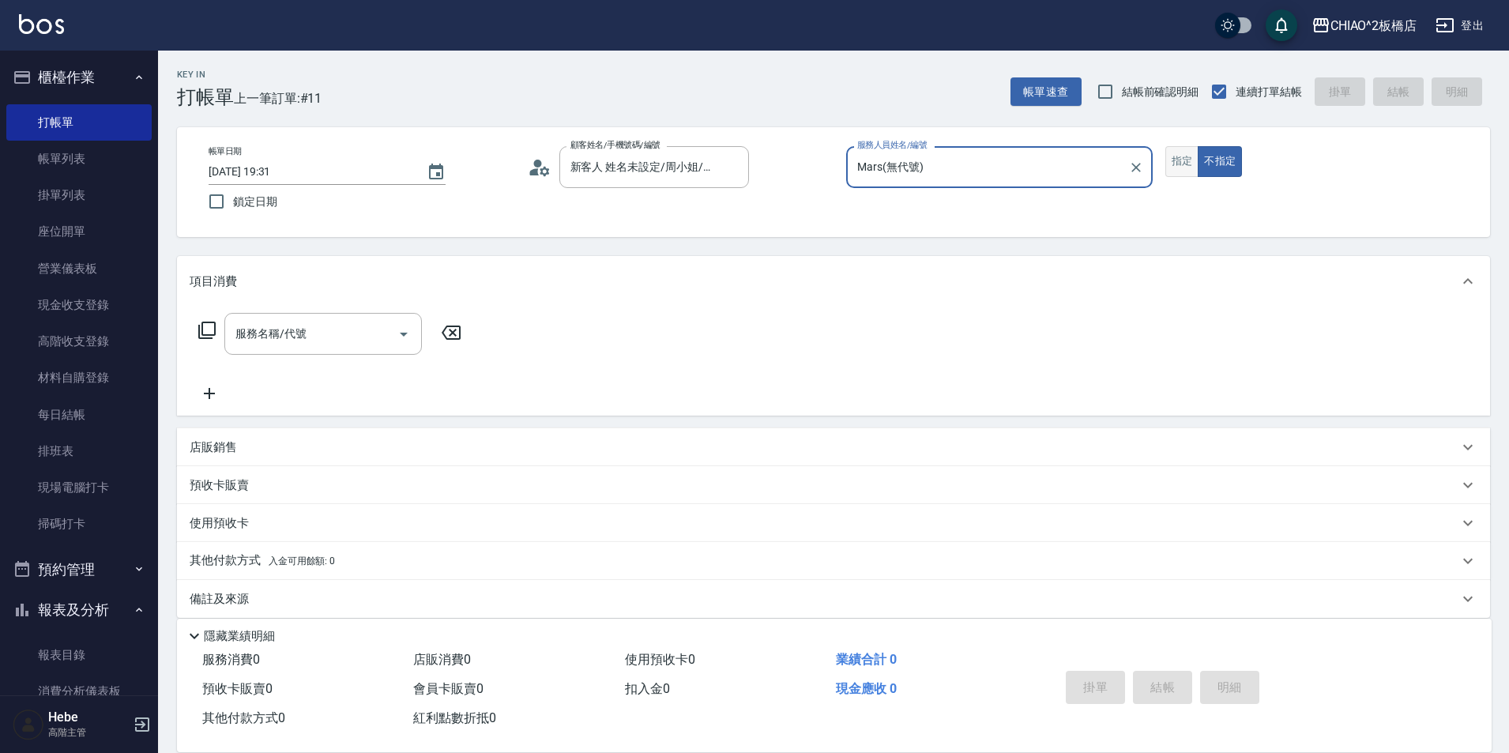
click at [1173, 160] on button "指定" at bounding box center [1182, 161] width 34 height 31
click at [389, 325] on div "服務名稱/代號" at bounding box center [322, 334] width 197 height 42
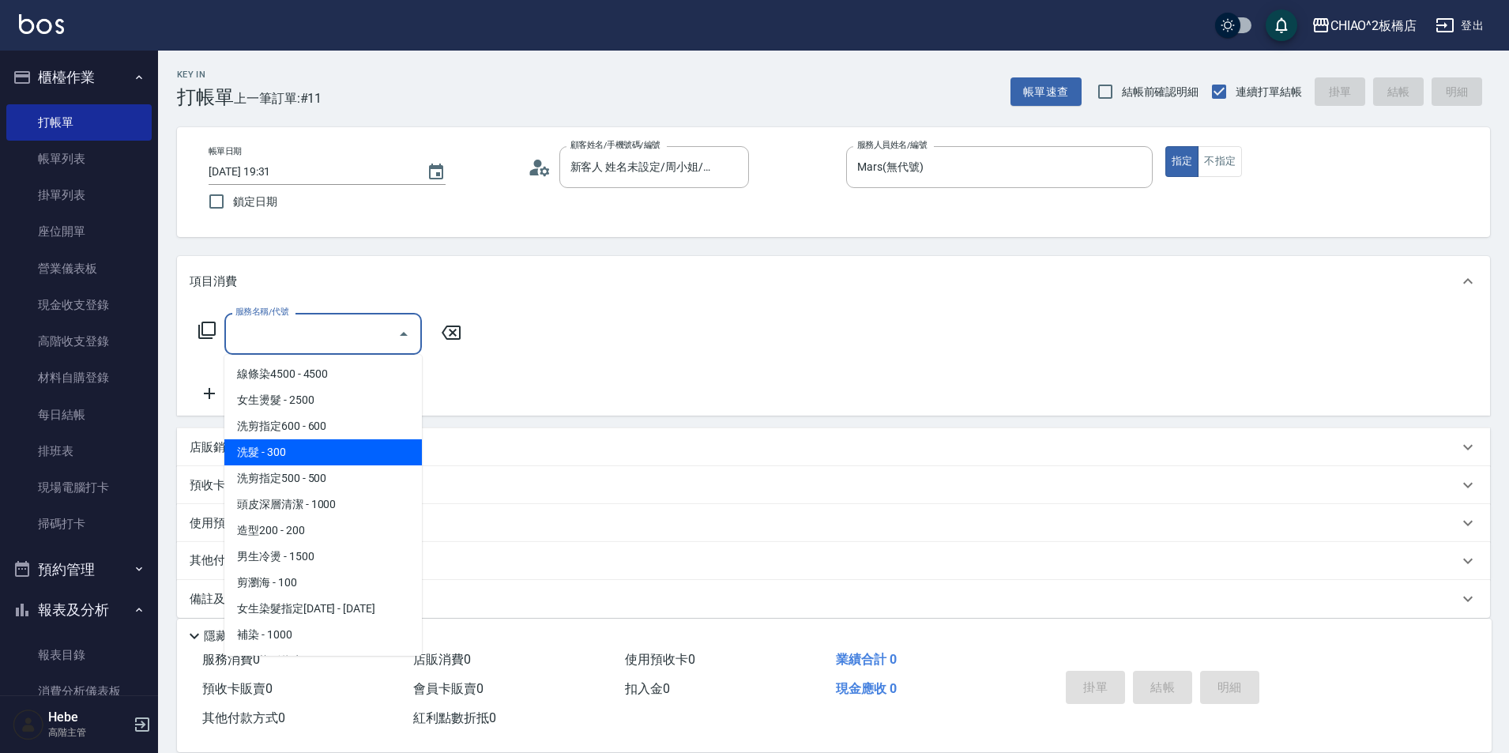
drag, startPoint x: 322, startPoint y: 453, endPoint x: 220, endPoint y: 425, distance: 105.6
click at [319, 453] on span "洗髮 - 300" at bounding box center [322, 452] width 197 height 26
type input "洗髮(96679)"
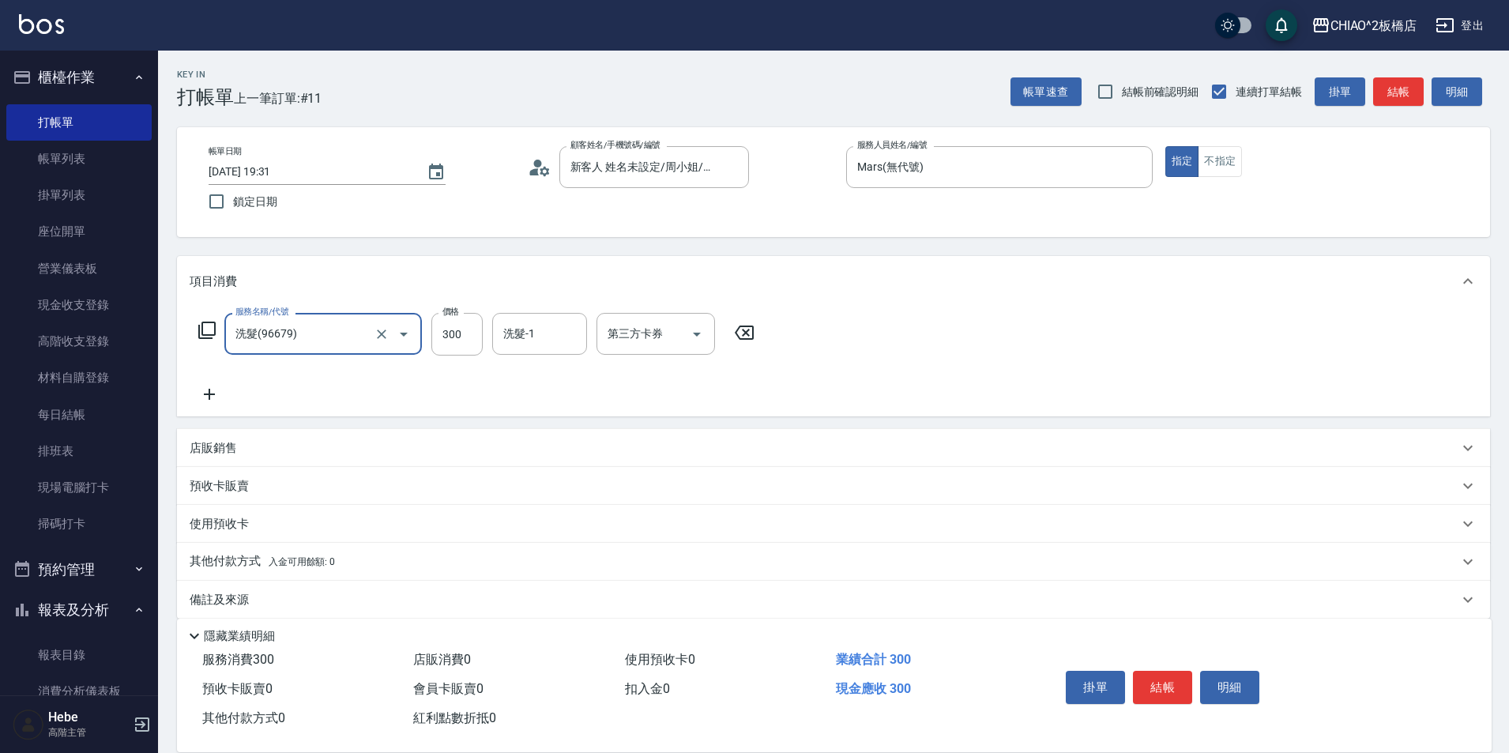
click at [209, 392] on icon at bounding box center [209, 394] width 11 height 11
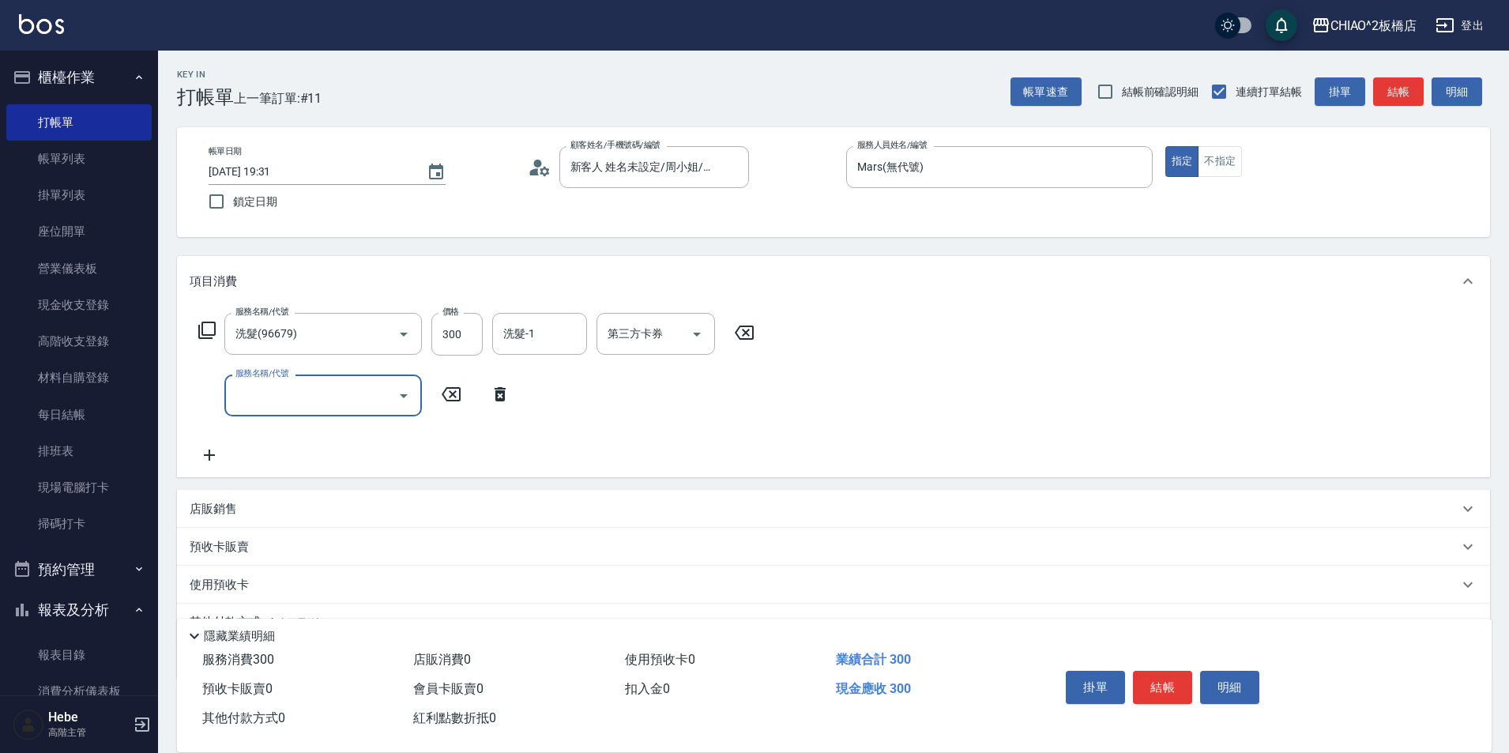
click at [240, 397] on input "服務名稱/代號" at bounding box center [311, 396] width 160 height 28
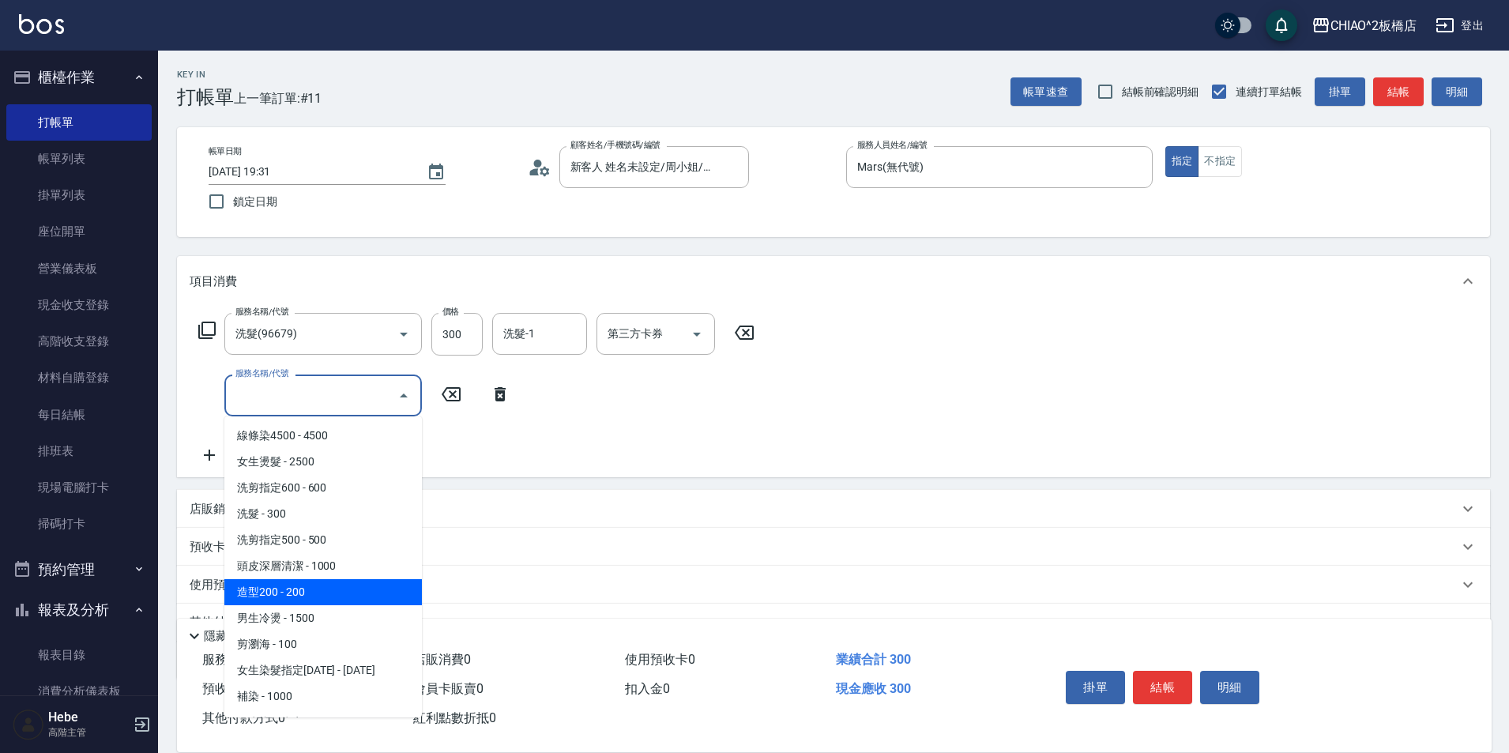
click at [324, 593] on span "造型200 - 200" at bounding box center [322, 592] width 197 height 26
type input "造型200(96686)"
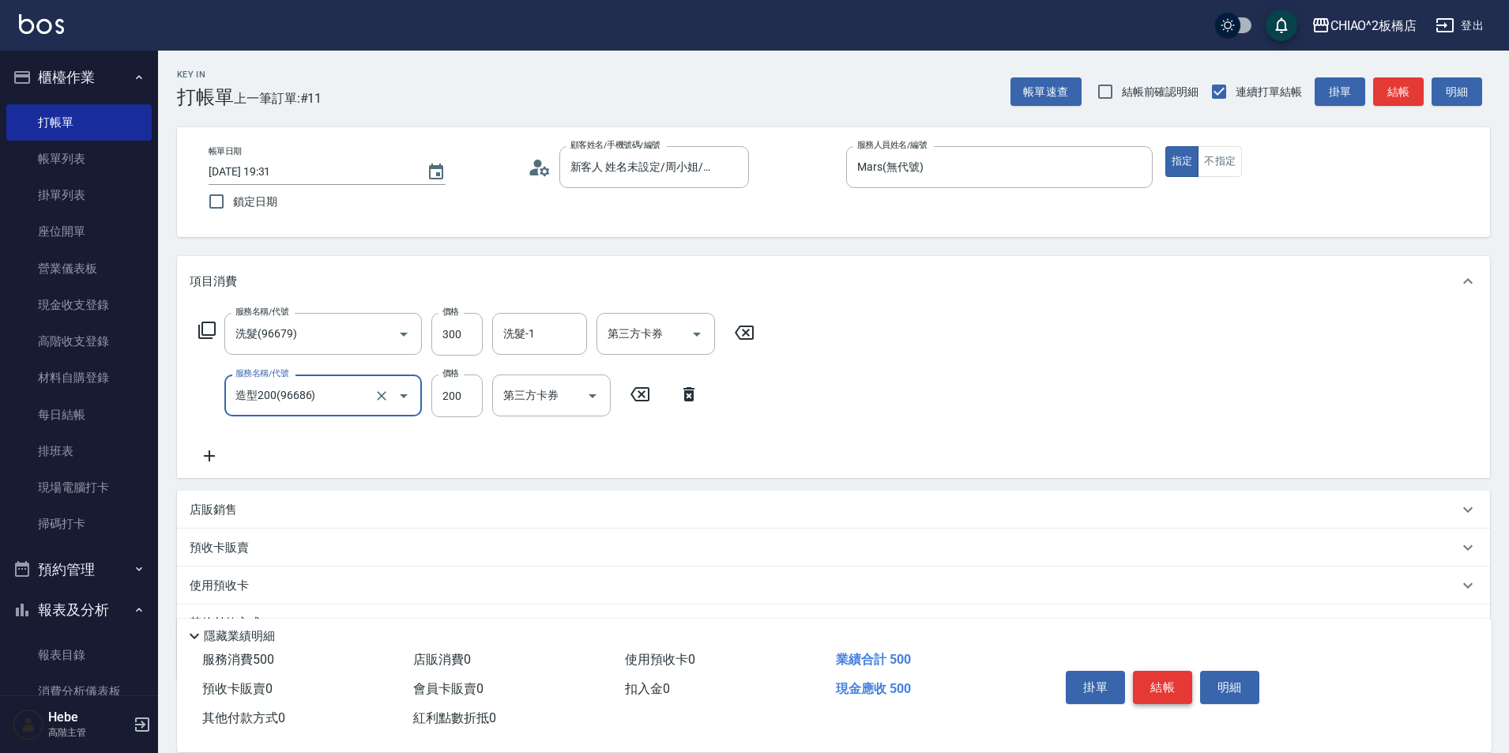
click at [1158, 675] on button "結帳" at bounding box center [1162, 687] width 59 height 33
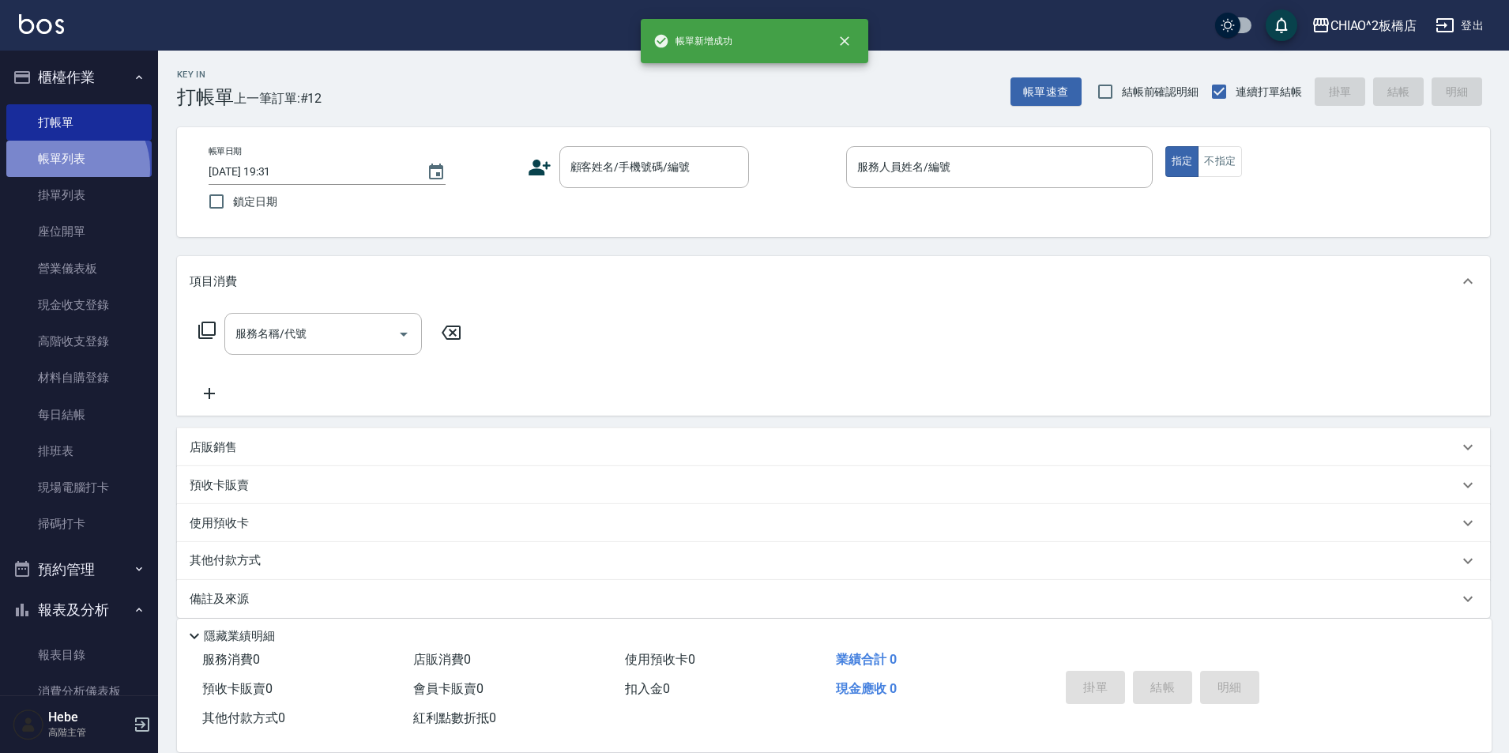
click at [68, 169] on link "帳單列表" at bounding box center [78, 159] width 145 height 36
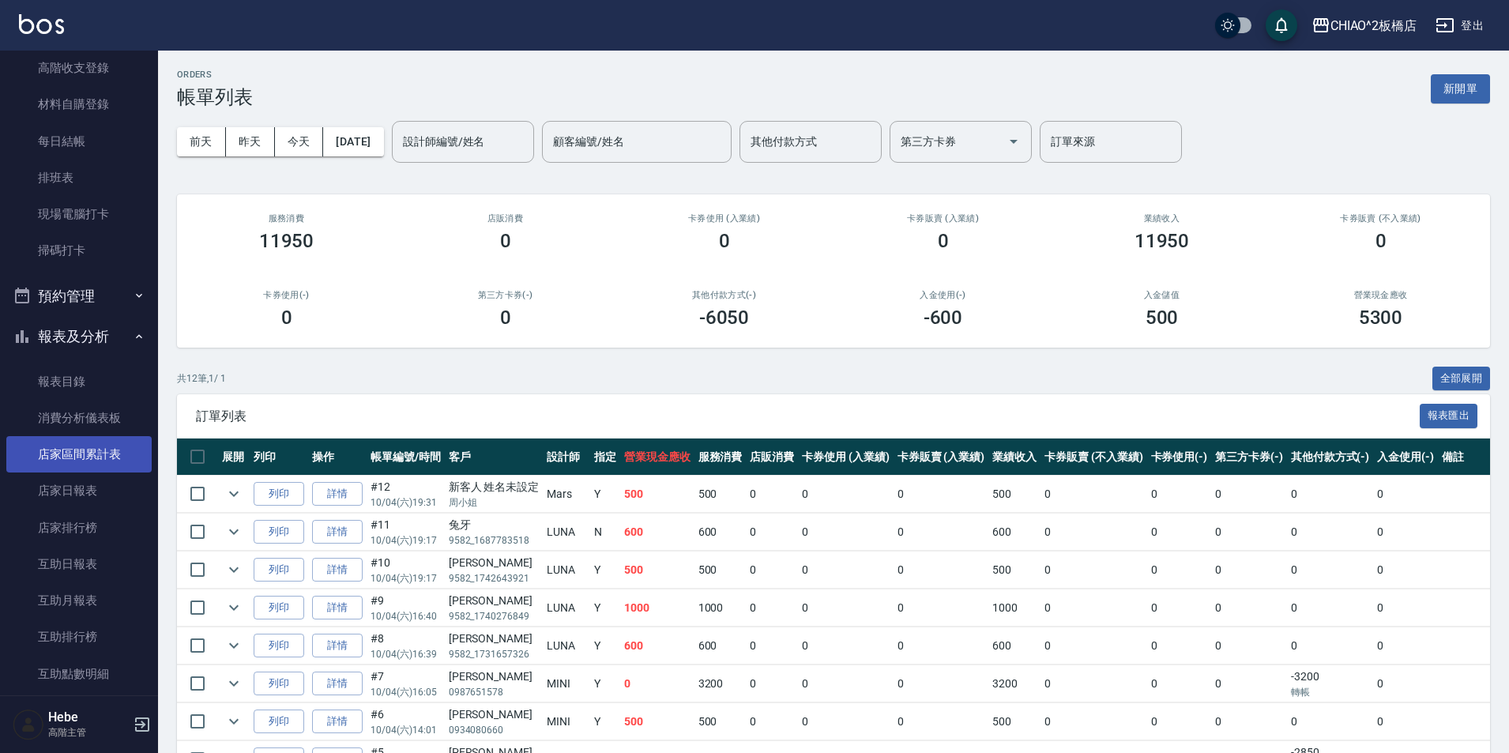
scroll to position [316, 0]
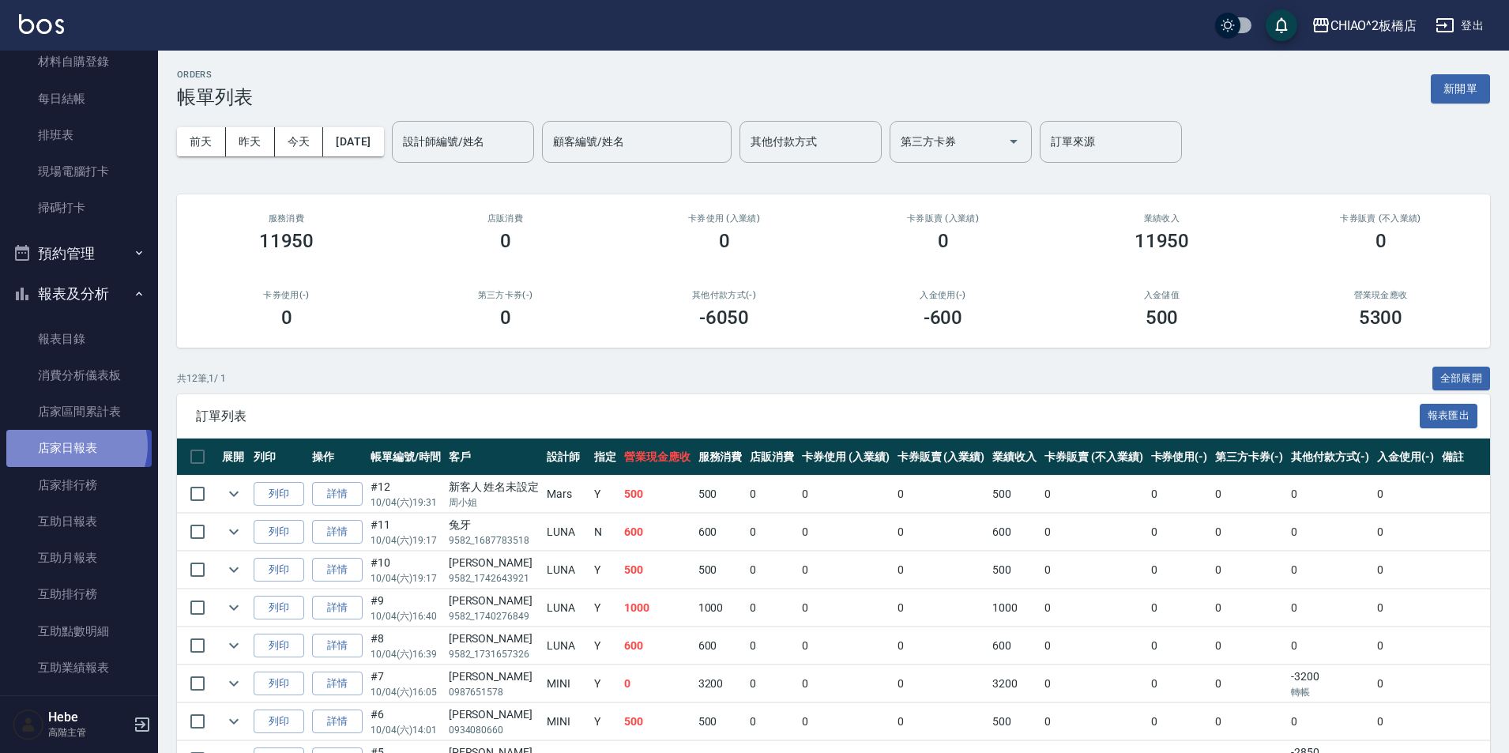
click at [73, 445] on link "店家日報表" at bounding box center [78, 448] width 145 height 36
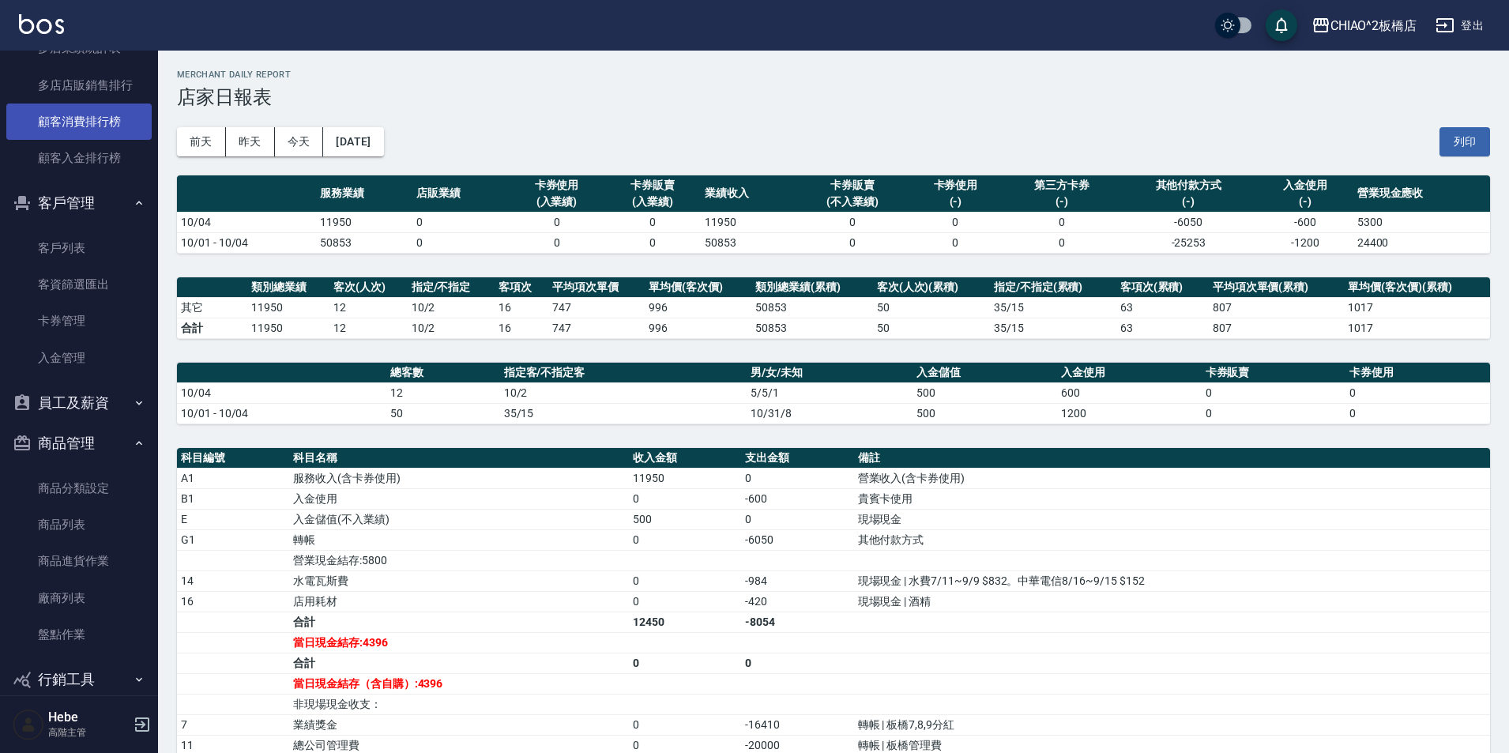
scroll to position [2095, 0]
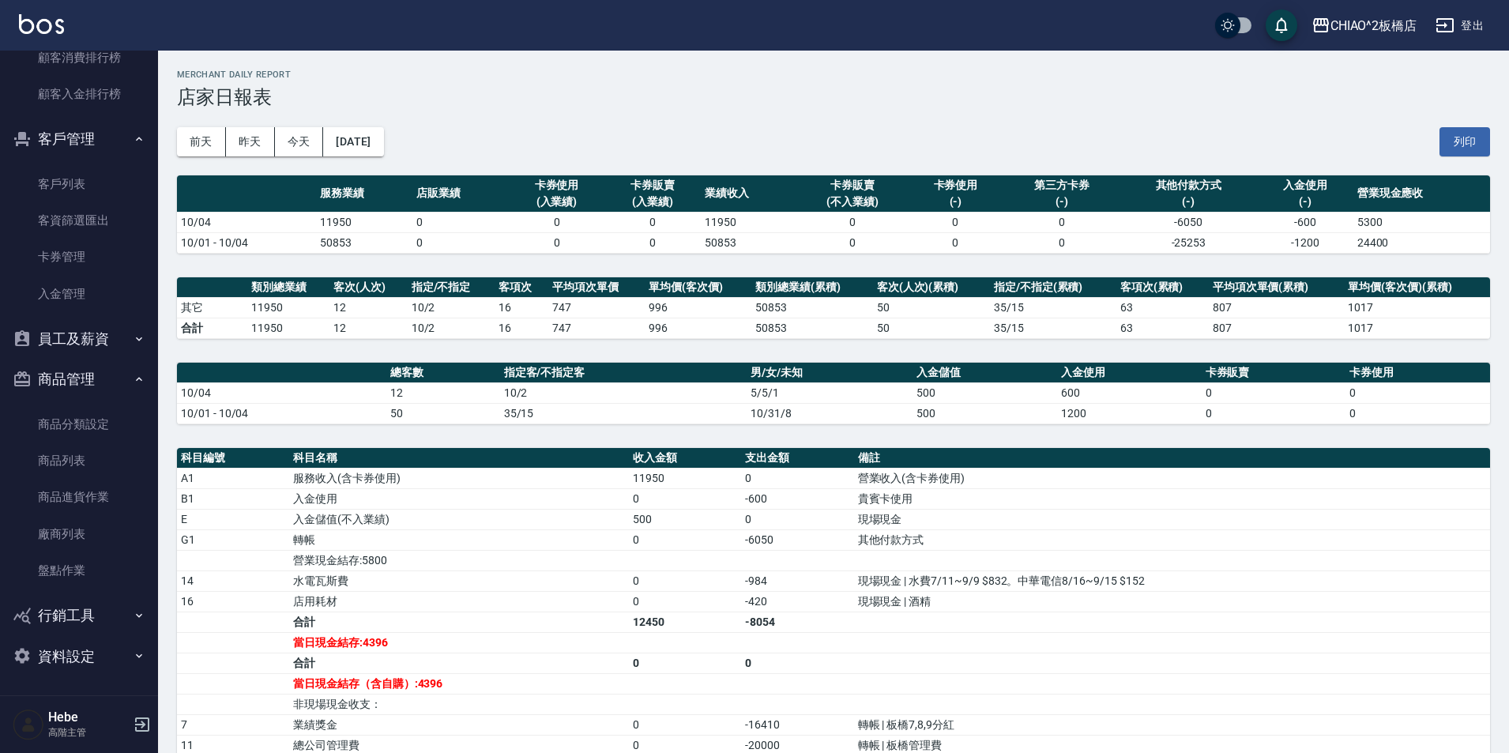
click at [75, 322] on button "員工及薪資" at bounding box center [78, 338] width 145 height 41
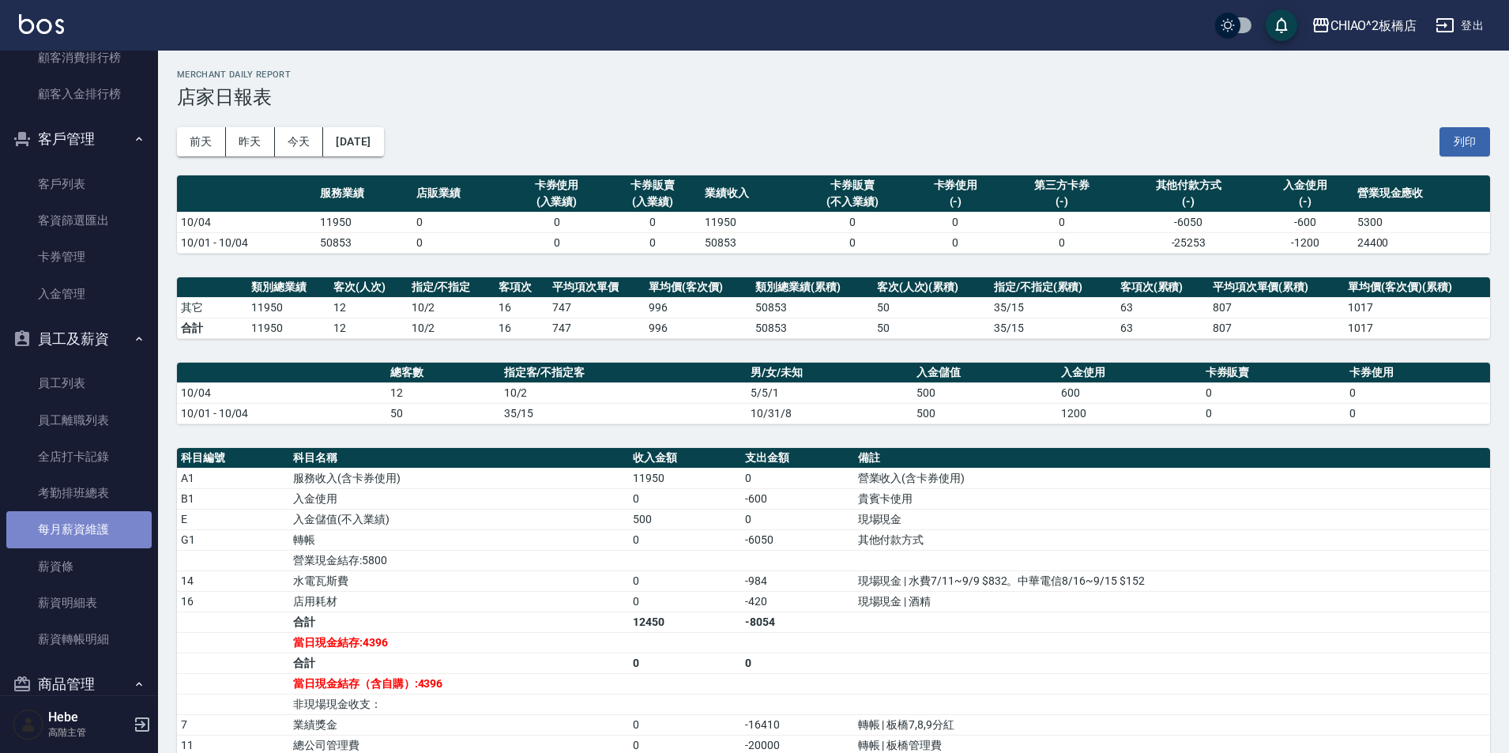
click at [86, 526] on link "每月薪資維護" at bounding box center [78, 529] width 145 height 36
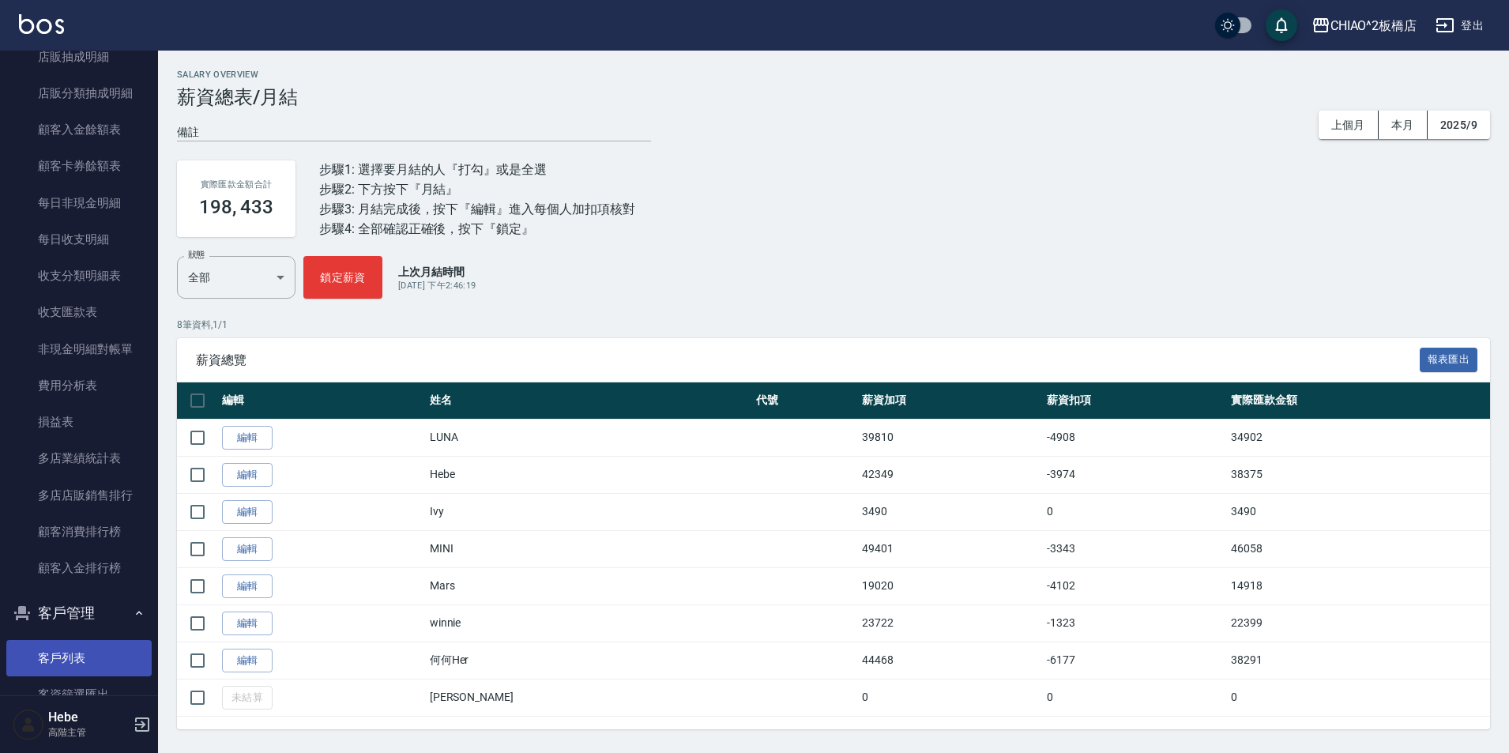
scroll to position [1147, 0]
